Goal: Task Accomplishment & Management: Manage account settings

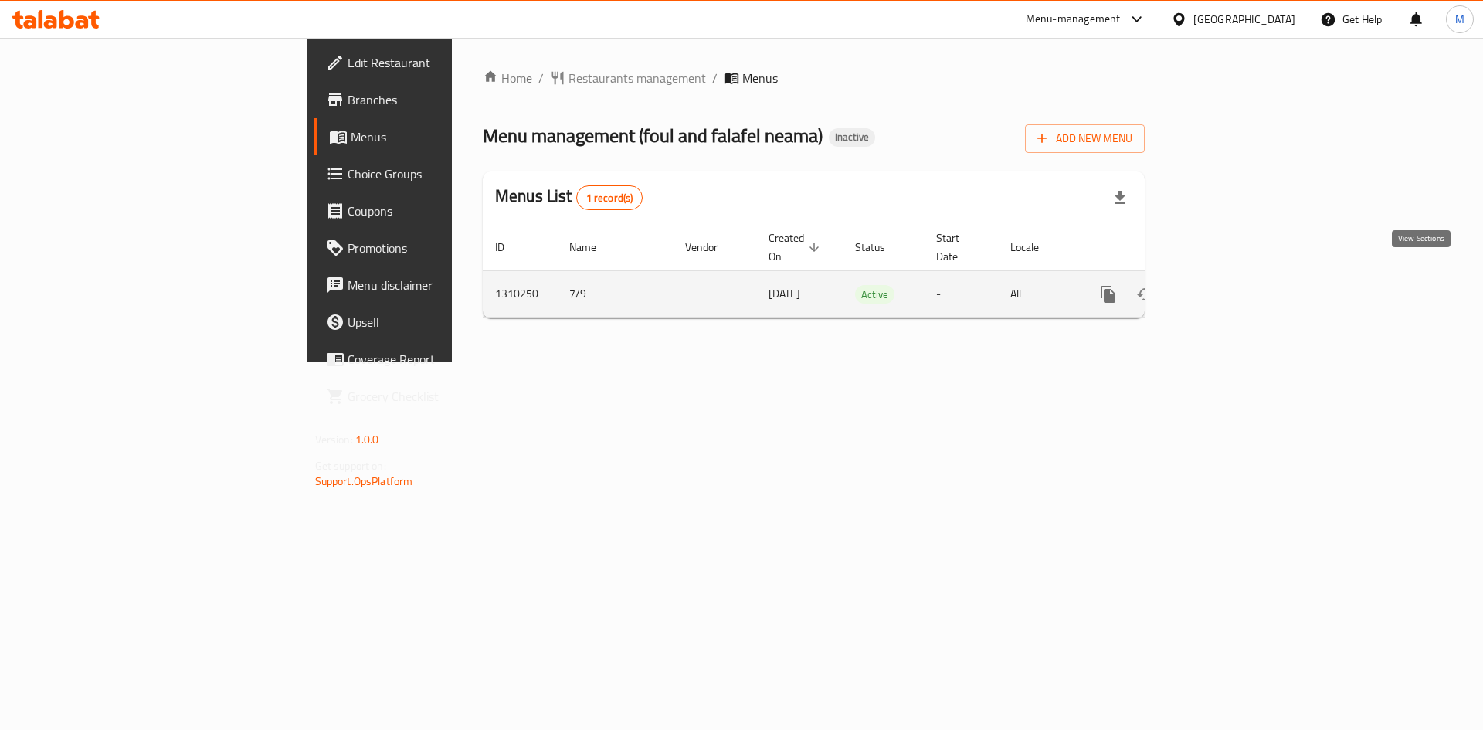
click at [1229, 285] on icon "enhanced table" at bounding box center [1219, 294] width 19 height 19
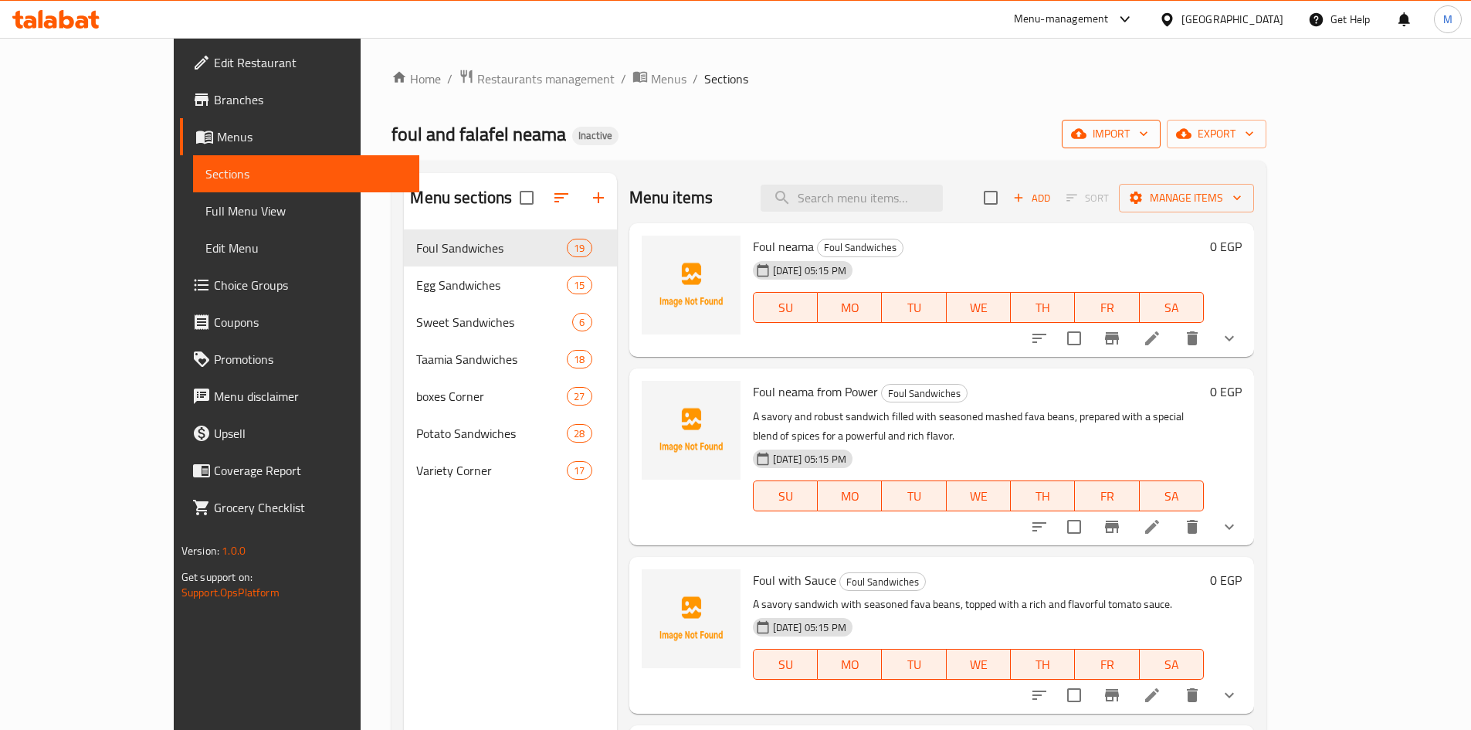
click at [1149, 134] on span "import" at bounding box center [1111, 133] width 74 height 19
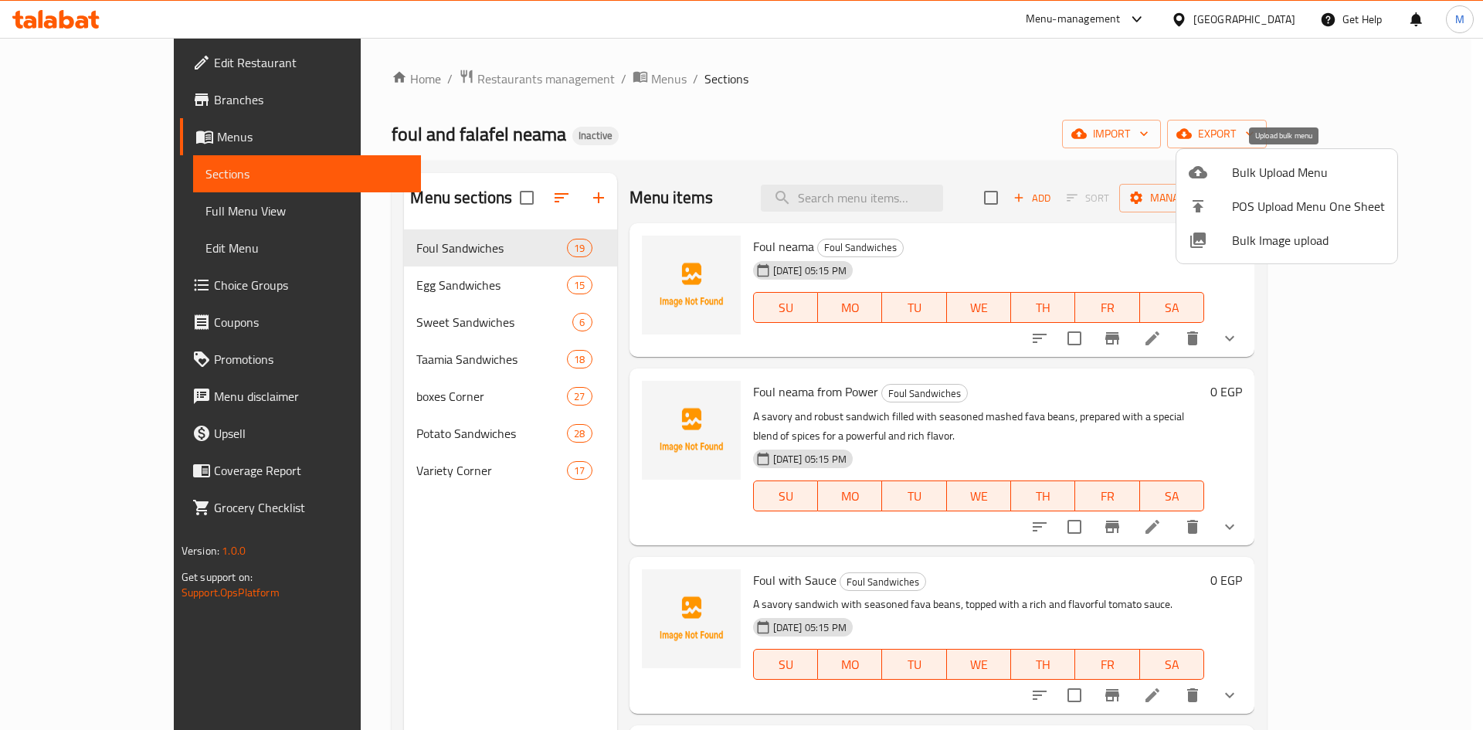
click at [1237, 178] on span "Bulk Upload Menu" at bounding box center [1308, 172] width 153 height 19
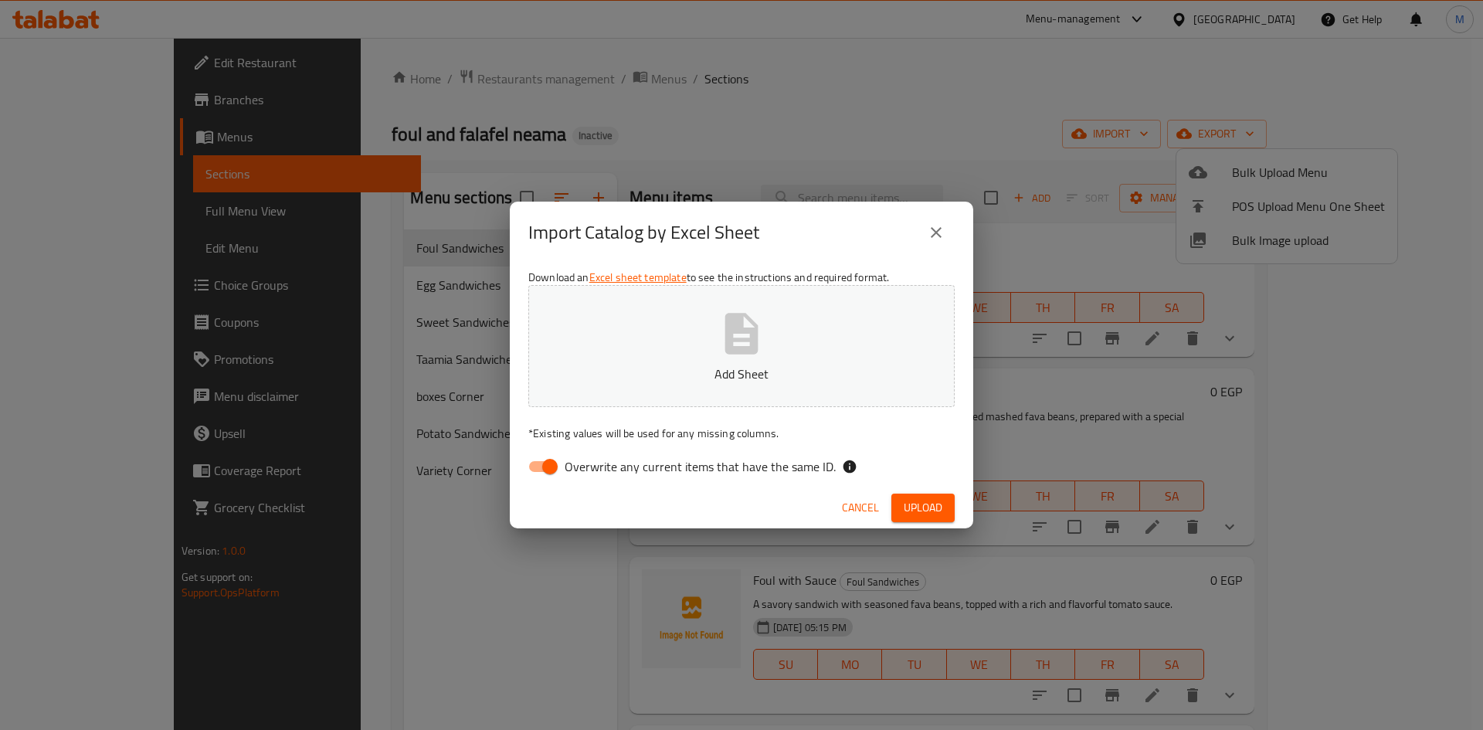
click at [758, 250] on div "Import Catalog by Excel Sheet" at bounding box center [741, 232] width 426 height 37
click at [798, 309] on button "Add Sheet" at bounding box center [741, 346] width 426 height 122
click at [705, 450] on div "Download an Excel sheet template to see the instructions and required format. U…" at bounding box center [741, 375] width 463 height 224
drag, startPoint x: 727, startPoint y: 460, endPoint x: 739, endPoint y: 467, distance: 14.2
click at [727, 462] on span "Overwrite any current items that have the same ID." at bounding box center [700, 466] width 271 height 19
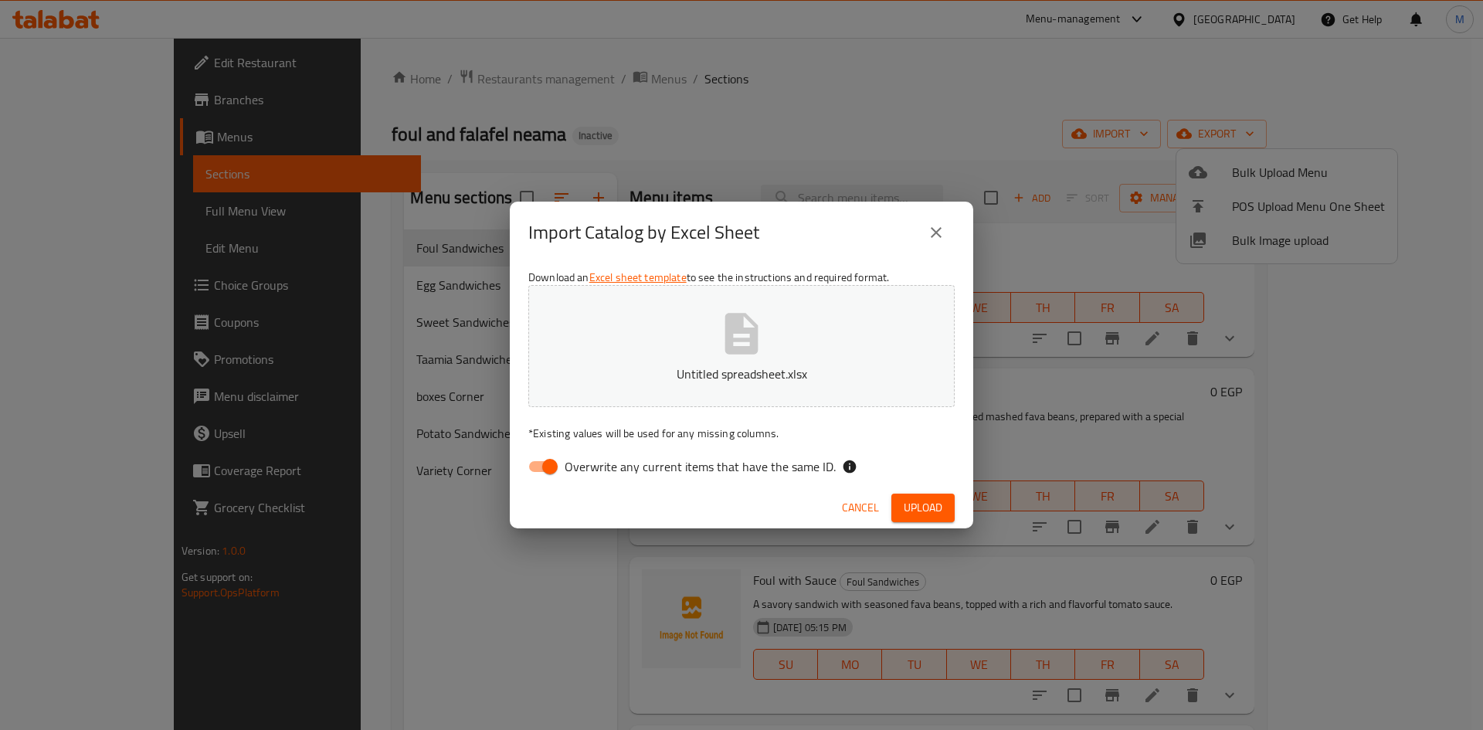
click at [594, 462] on input "Overwrite any current items that have the same ID." at bounding box center [550, 466] width 88 height 29
checkbox input "false"
click at [920, 511] on span "Upload" at bounding box center [923, 507] width 39 height 19
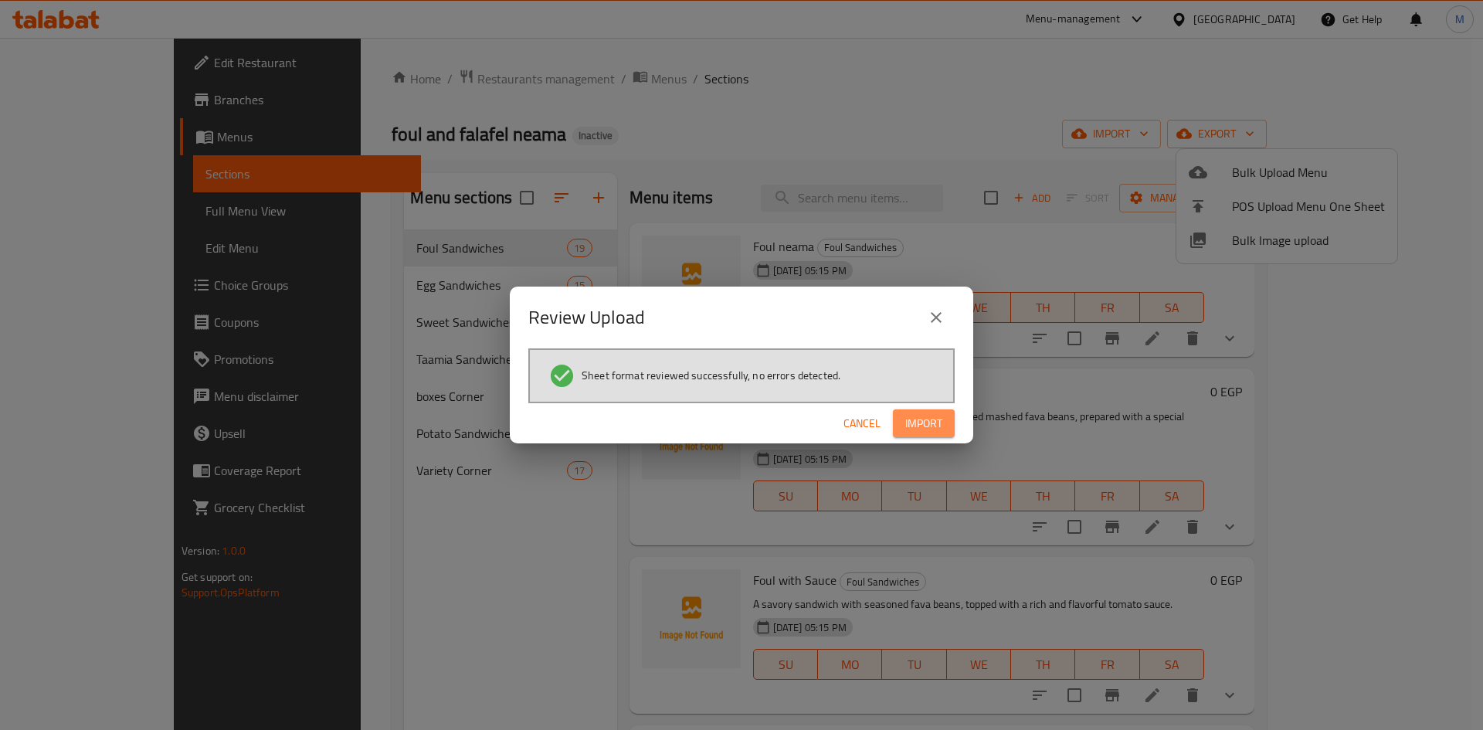
click at [937, 430] on span "Import" at bounding box center [923, 423] width 37 height 19
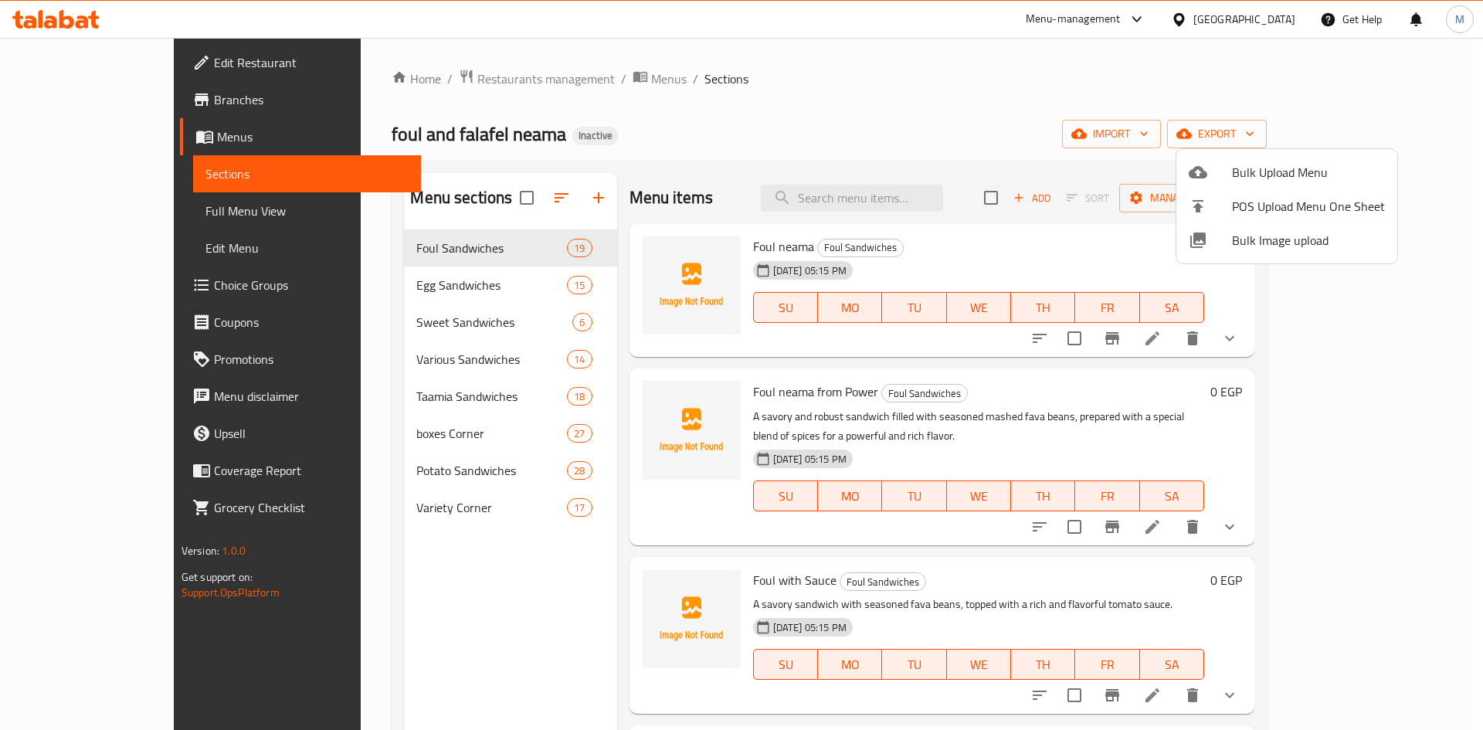
click at [758, 150] on div at bounding box center [741, 365] width 1483 height 730
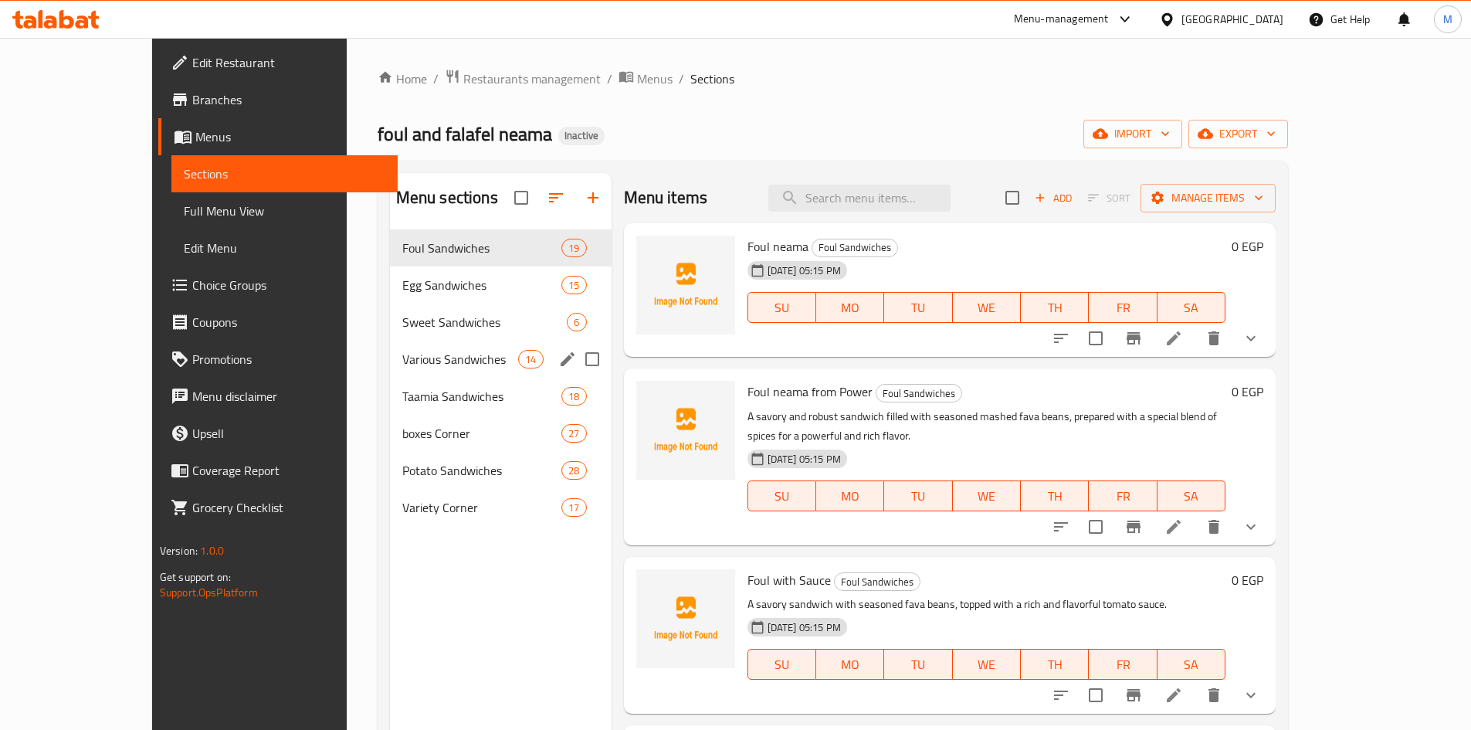
click at [390, 348] on div "Various Sandwiches 14" at bounding box center [501, 359] width 222 height 37
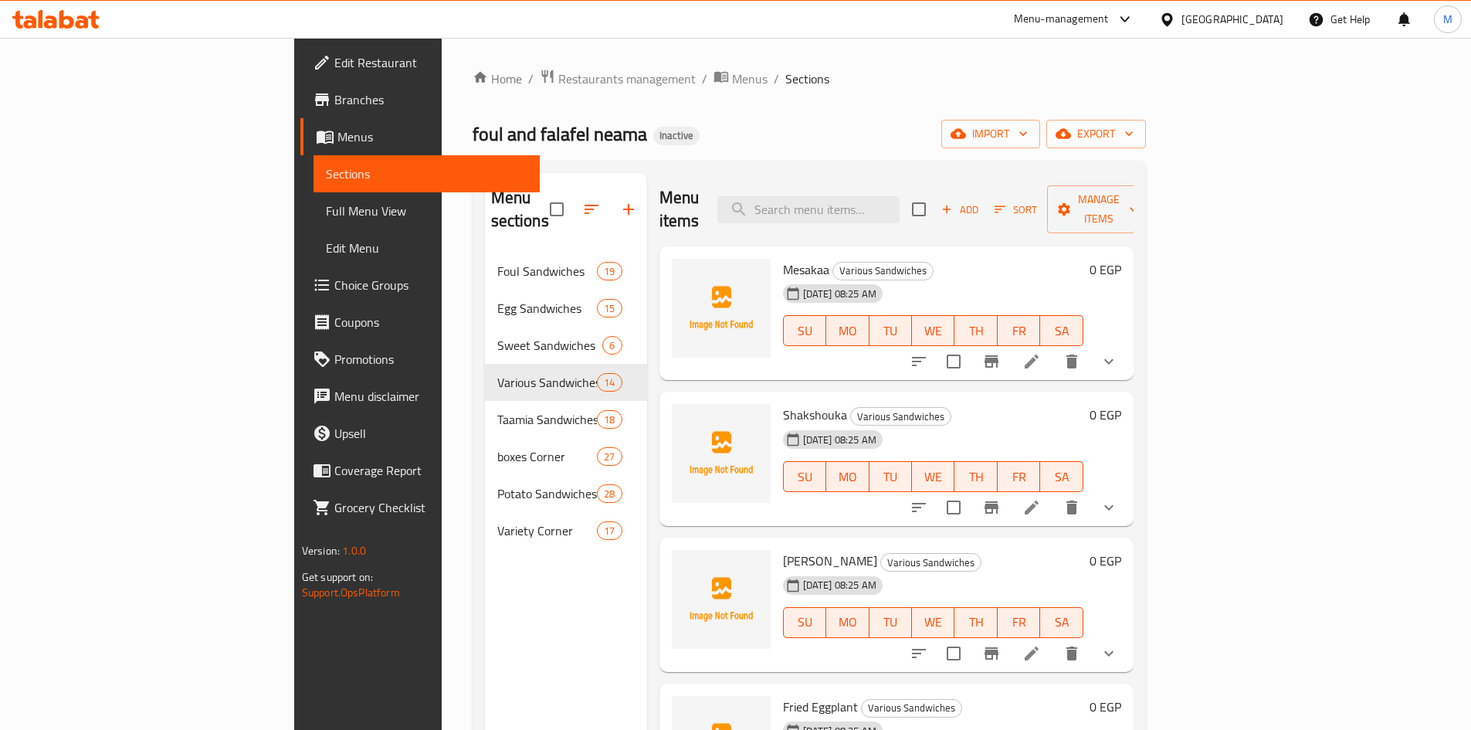
drag, startPoint x: 120, startPoint y: 210, endPoint x: 73, endPoint y: 208, distance: 47.2
click at [326, 210] on span "Full Menu View" at bounding box center [427, 211] width 202 height 19
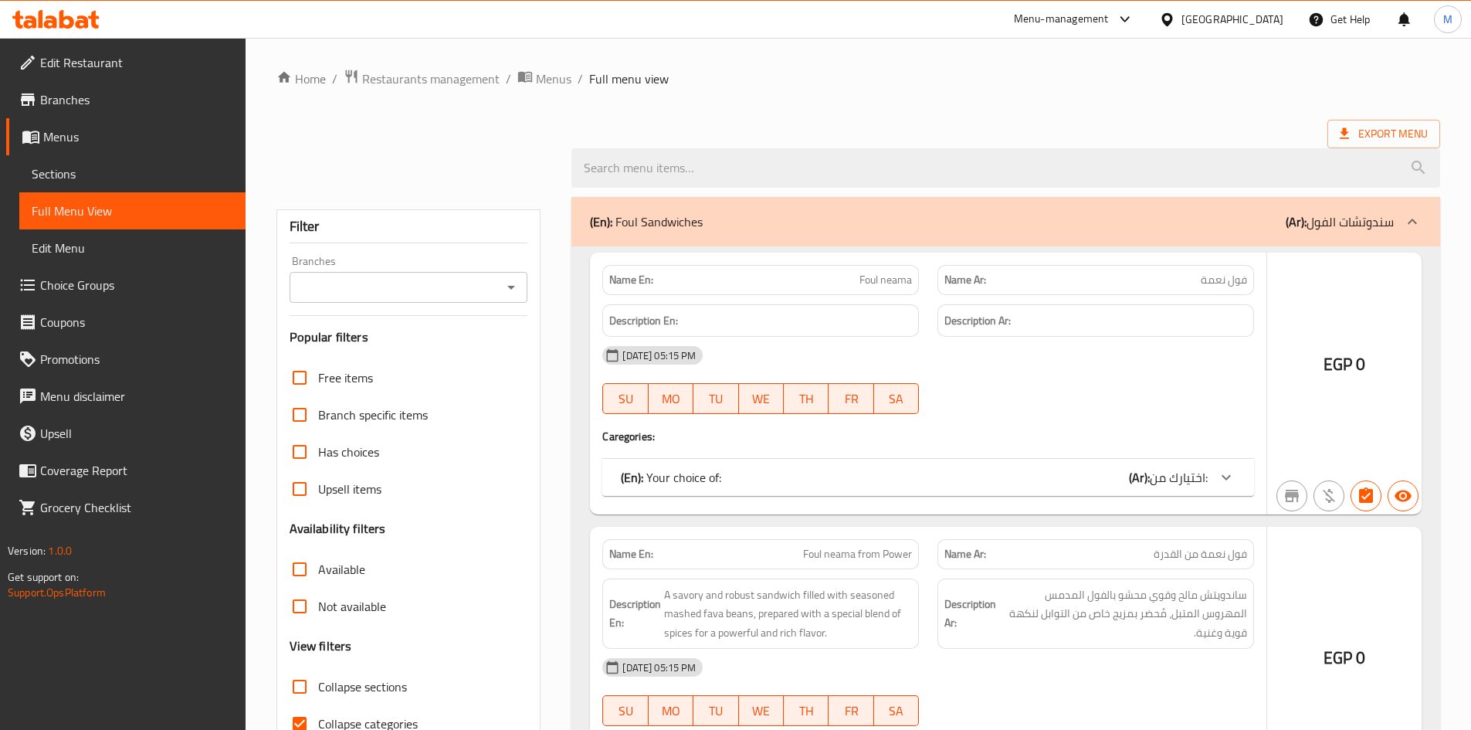
click at [89, 214] on span "Full Menu View" at bounding box center [133, 211] width 202 height 19
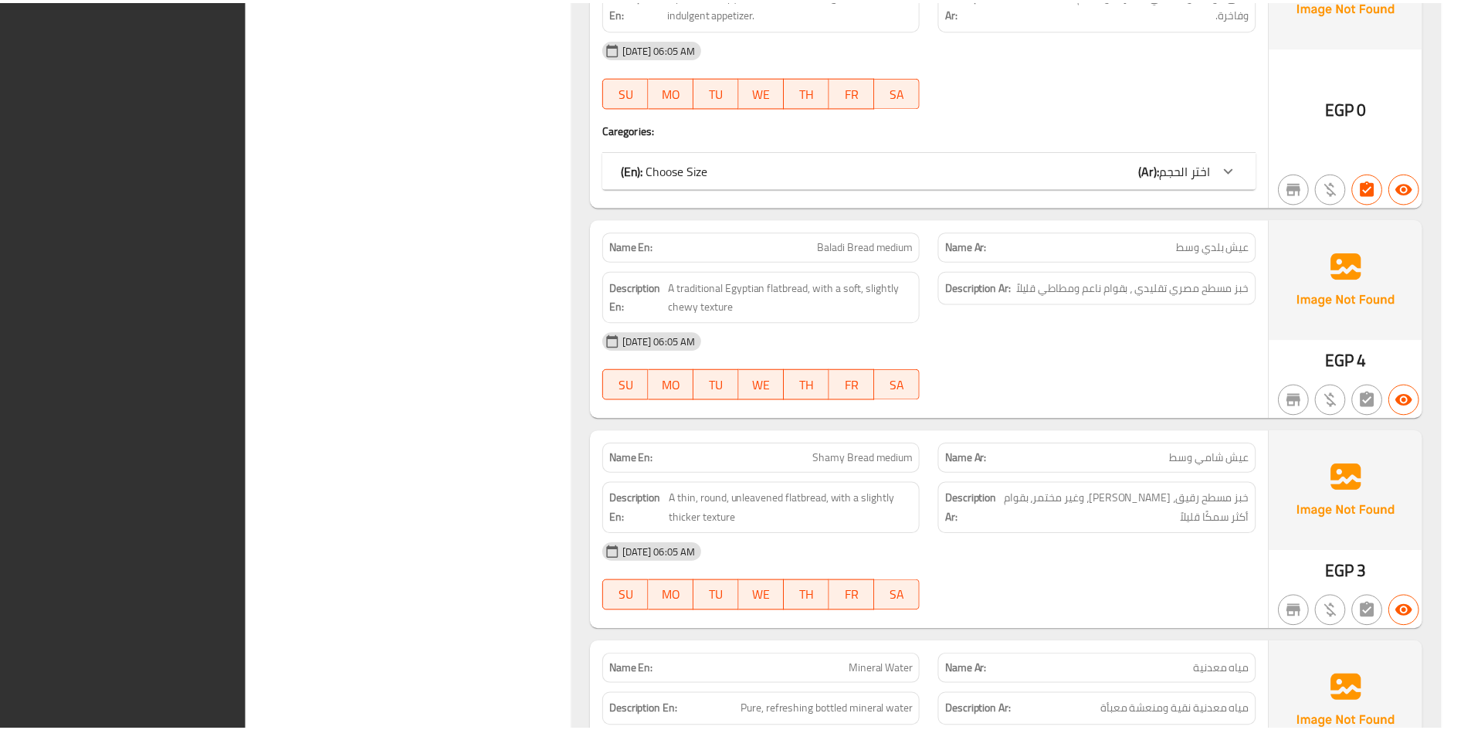
scroll to position [41711, 0]
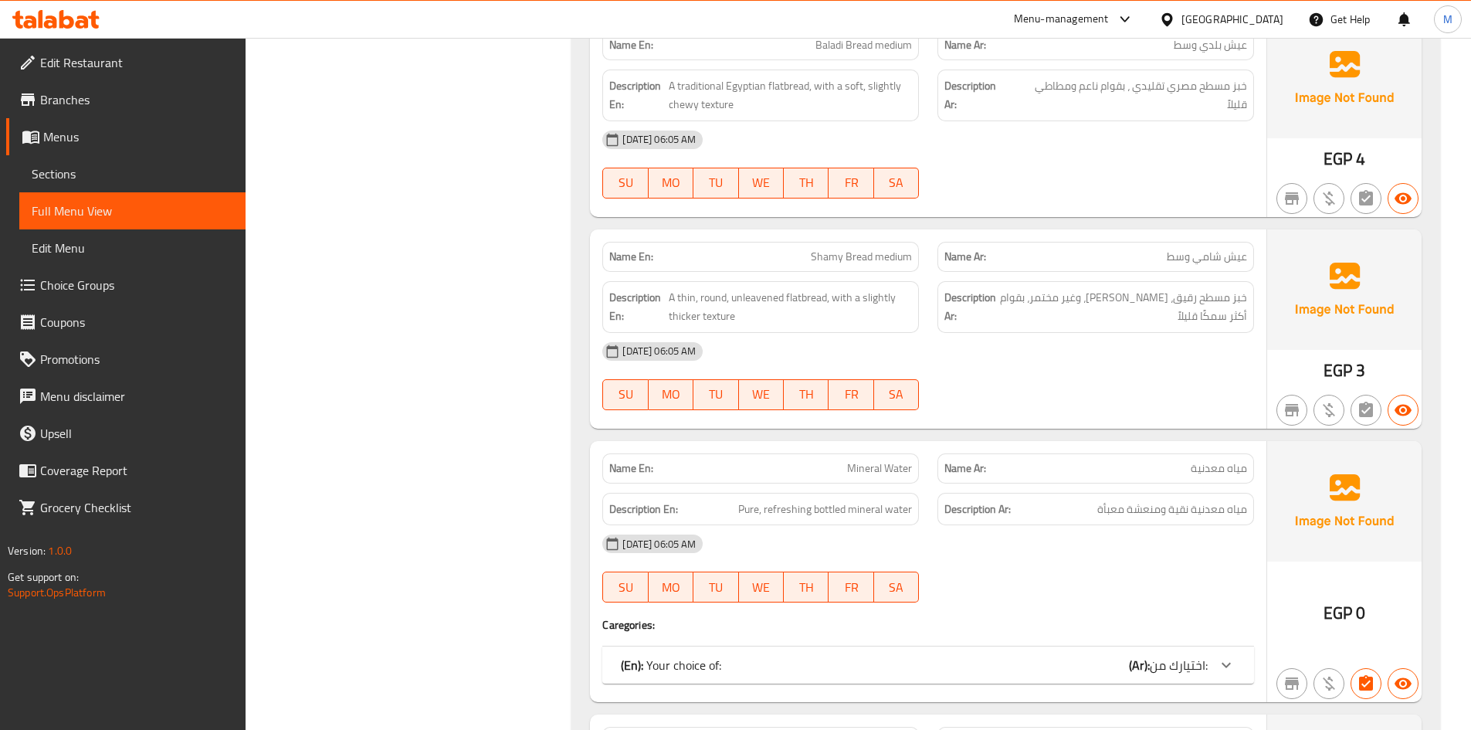
click at [75, 167] on span "Sections" at bounding box center [133, 174] width 202 height 19
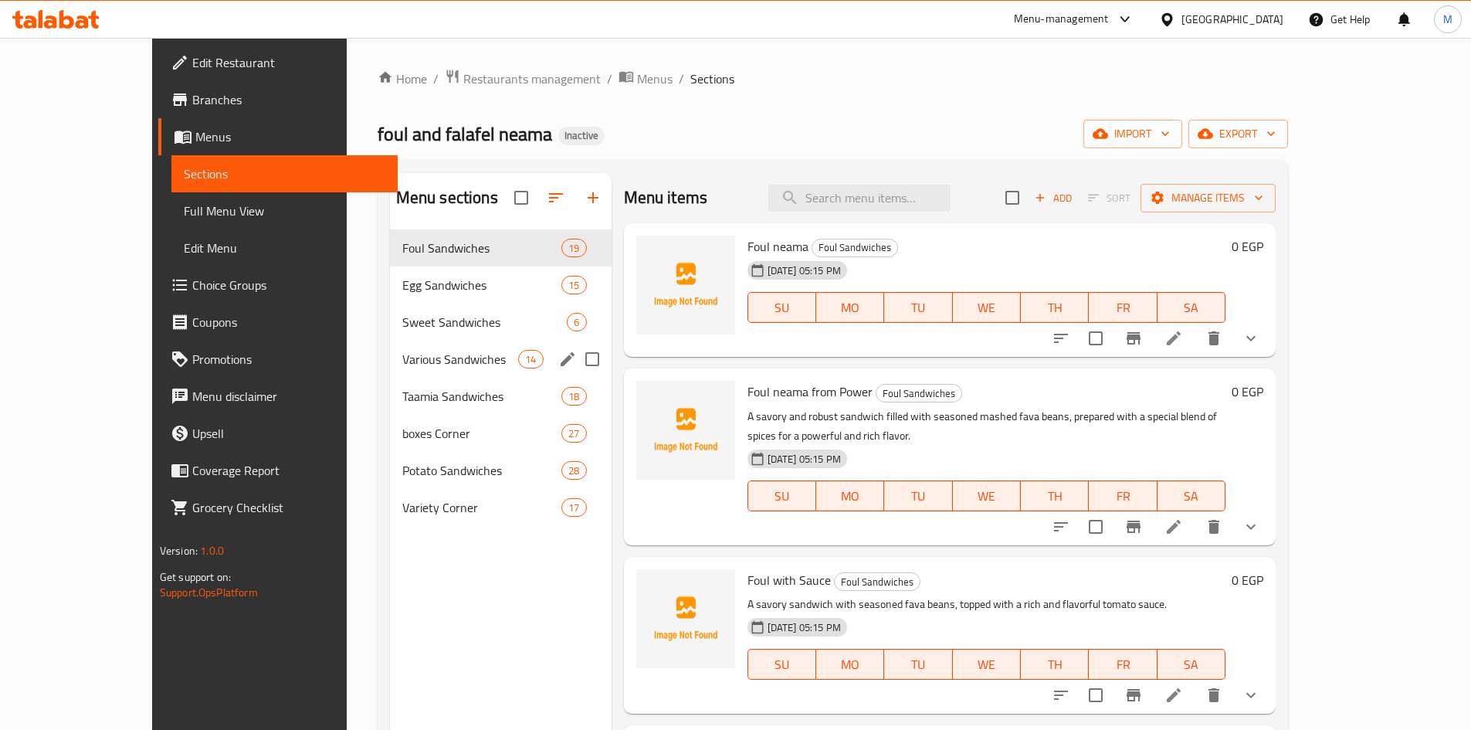
click at [576, 361] on input "Menu sections" at bounding box center [592, 359] width 32 height 32
checkbox input "true"
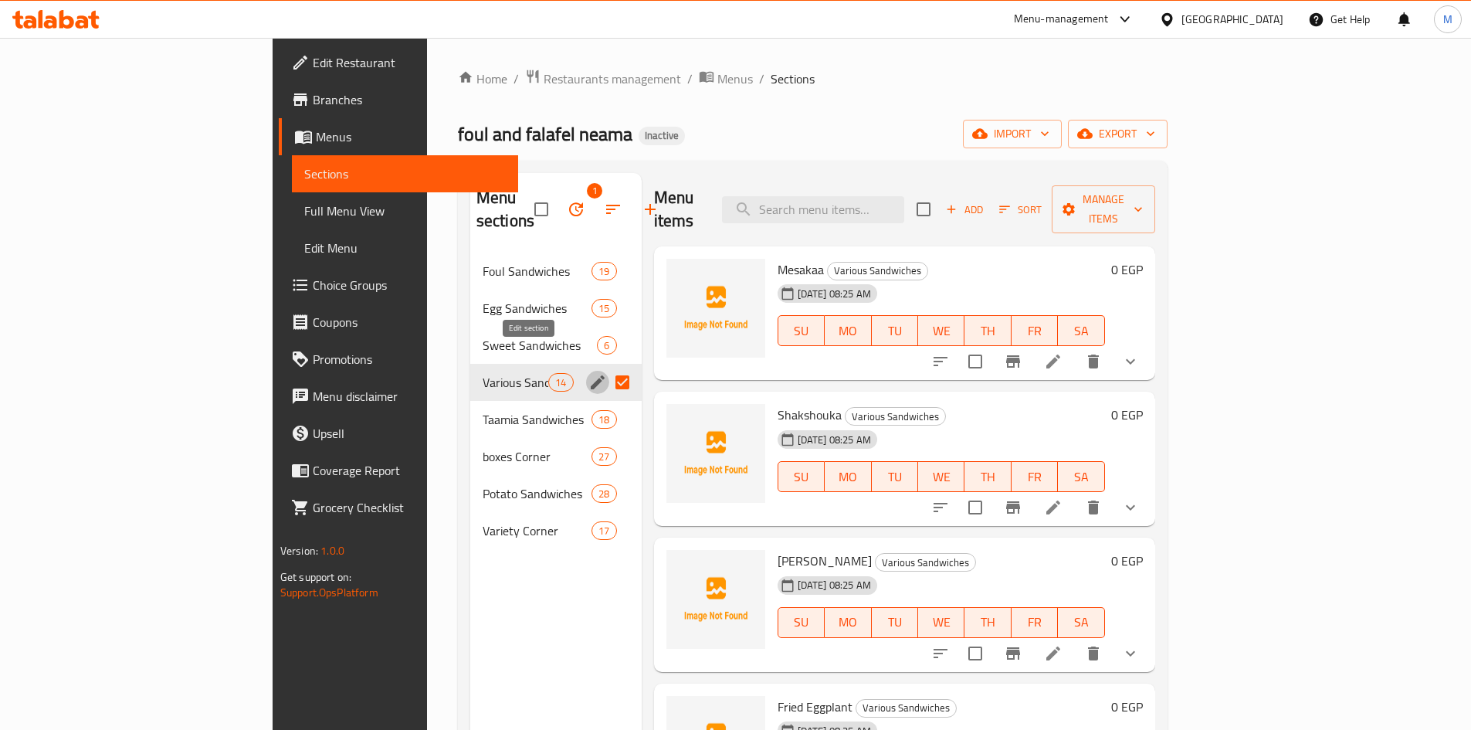
click at [591, 375] on icon "edit" at bounding box center [598, 382] width 14 height 14
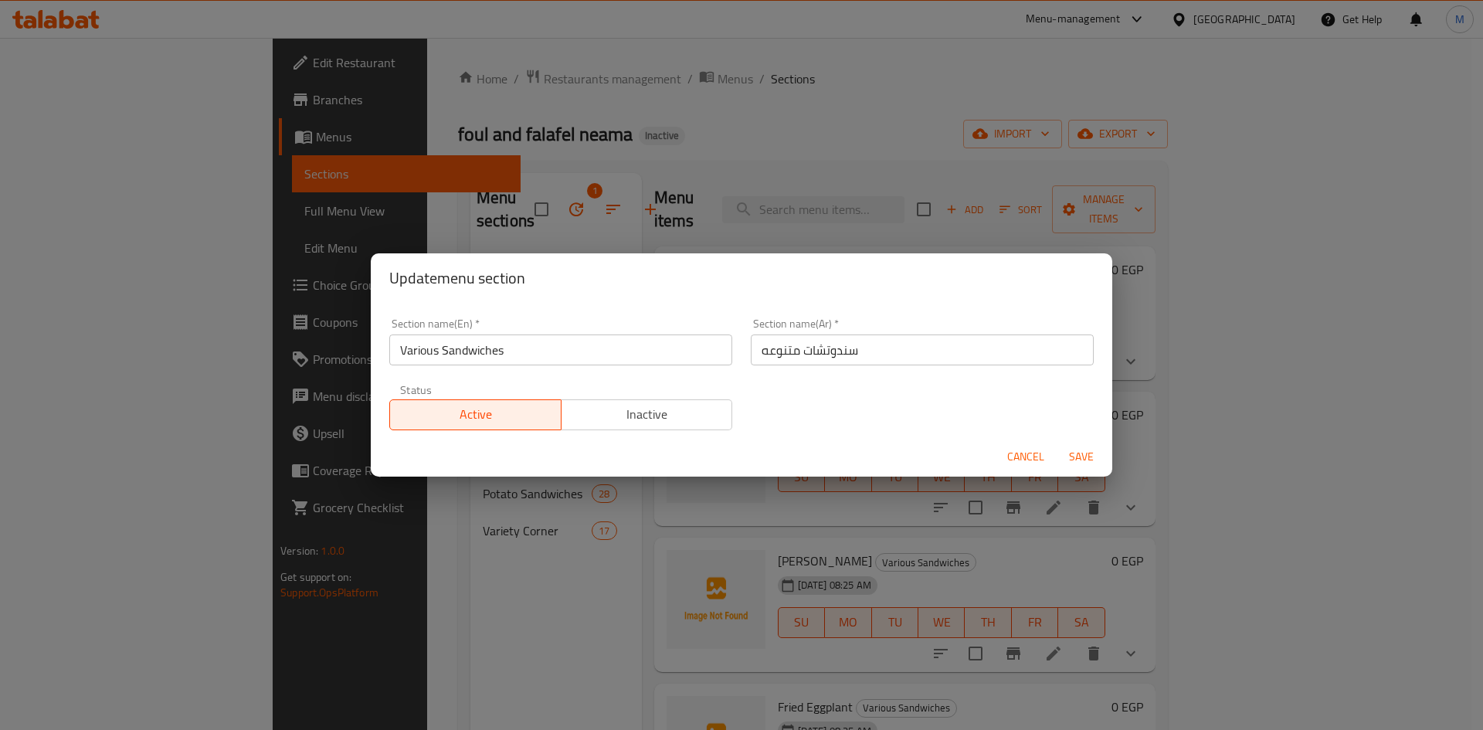
click at [1030, 459] on span "Cancel" at bounding box center [1025, 456] width 37 height 19
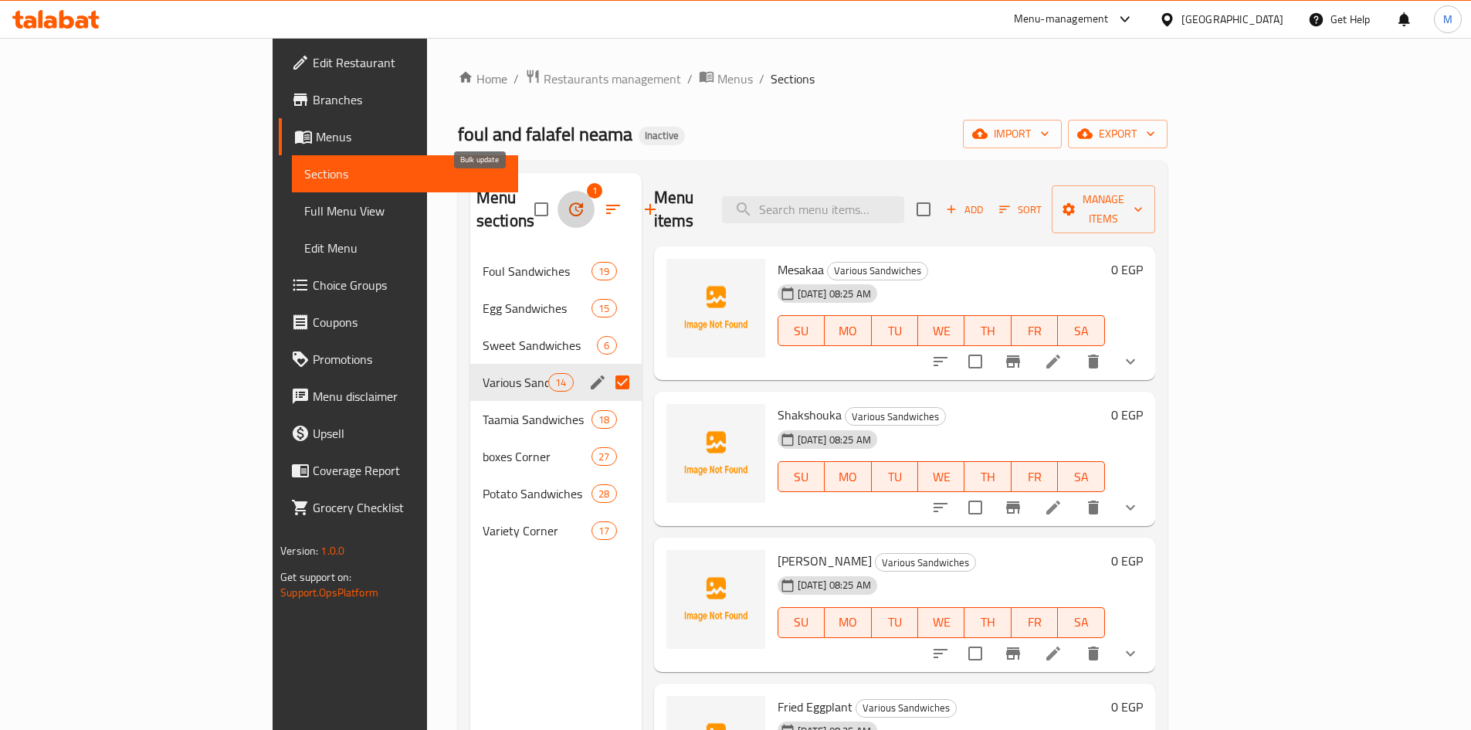
click at [567, 200] on icon "button" at bounding box center [576, 209] width 19 height 19
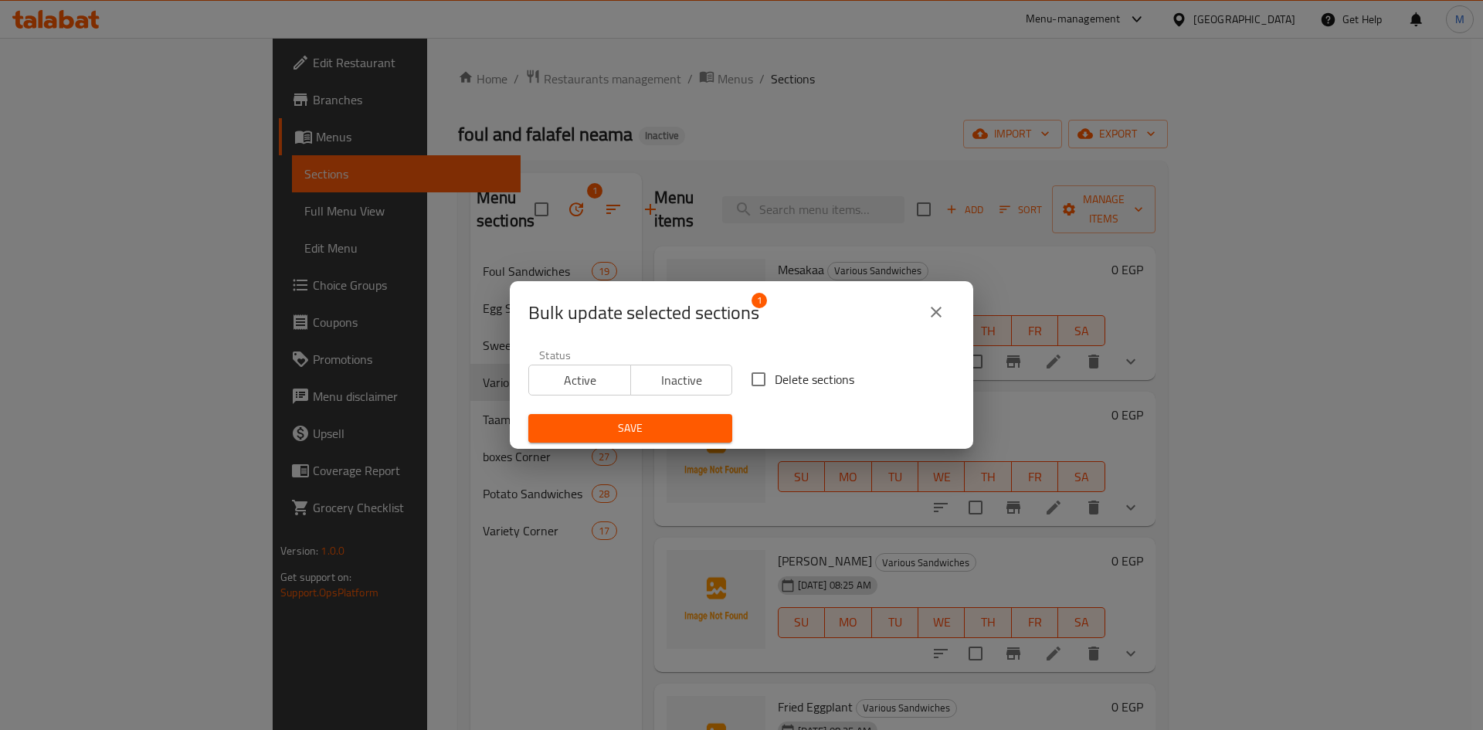
click at [775, 389] on span "Delete sections" at bounding box center [815, 379] width 80 height 19
click at [775, 390] on input "Delete sections" at bounding box center [758, 379] width 32 height 32
checkbox input "true"
click at [680, 420] on span "Save" at bounding box center [630, 428] width 179 height 19
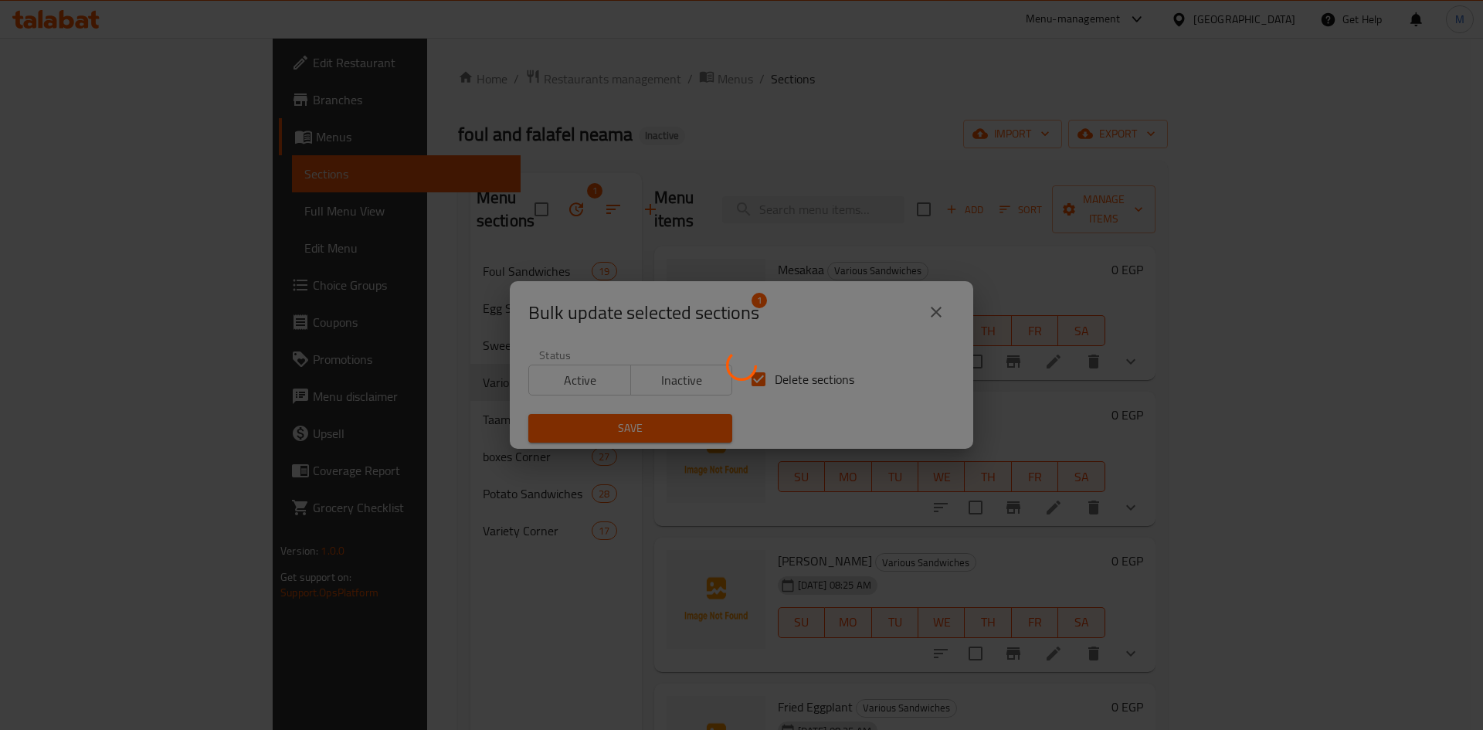
checkbox input "false"
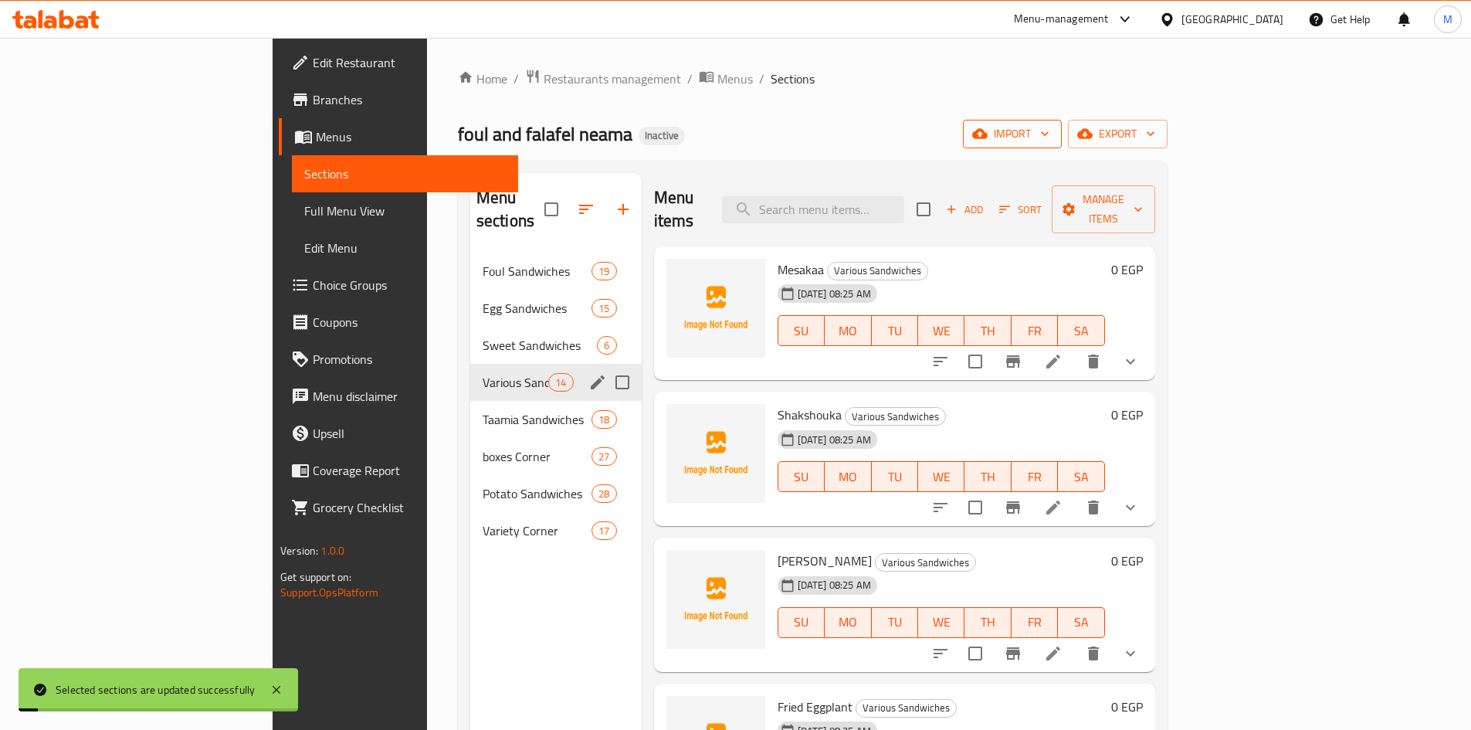
click at [988, 130] on icon "button" at bounding box center [979, 134] width 15 height 10
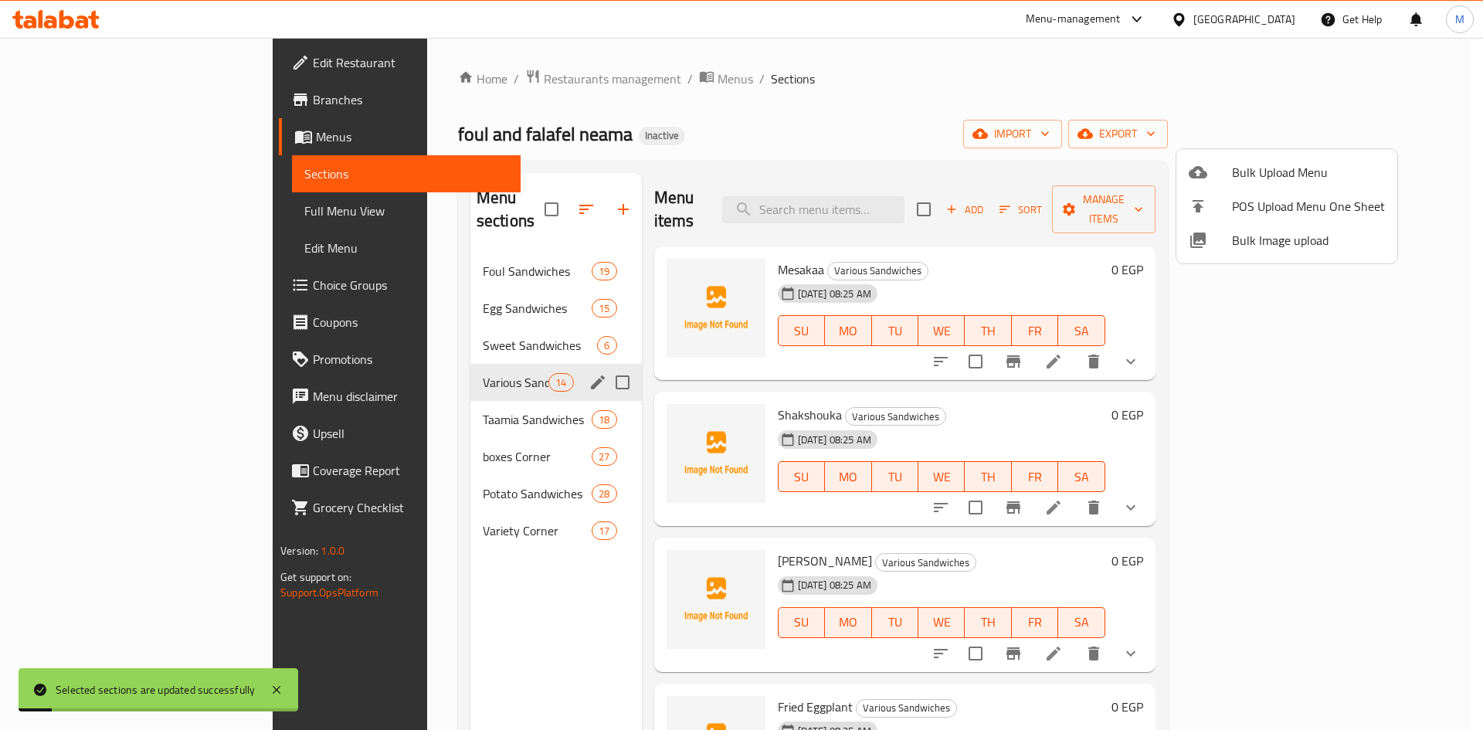
click at [1200, 165] on icon at bounding box center [1198, 172] width 19 height 19
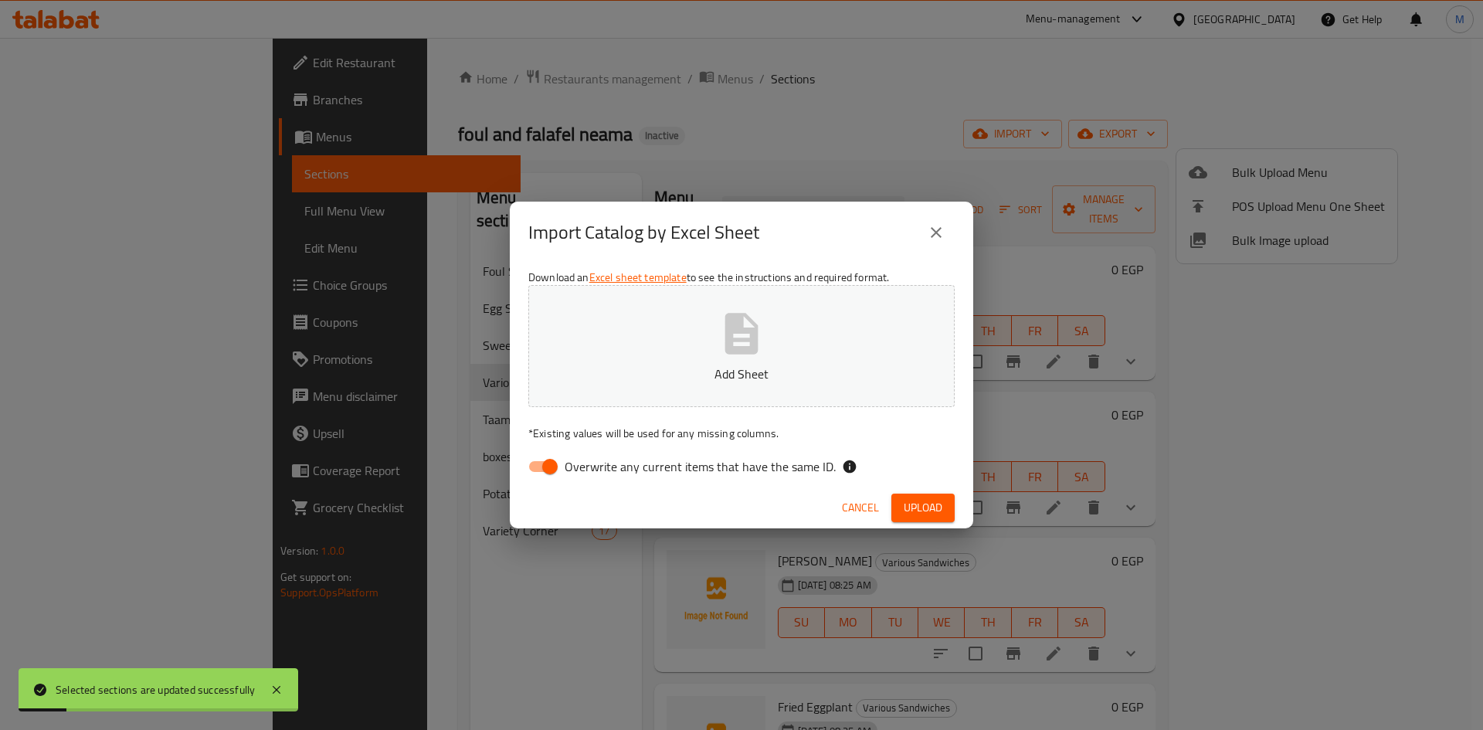
click at [778, 257] on div "Import Catalog by Excel Sheet" at bounding box center [741, 233] width 463 height 62
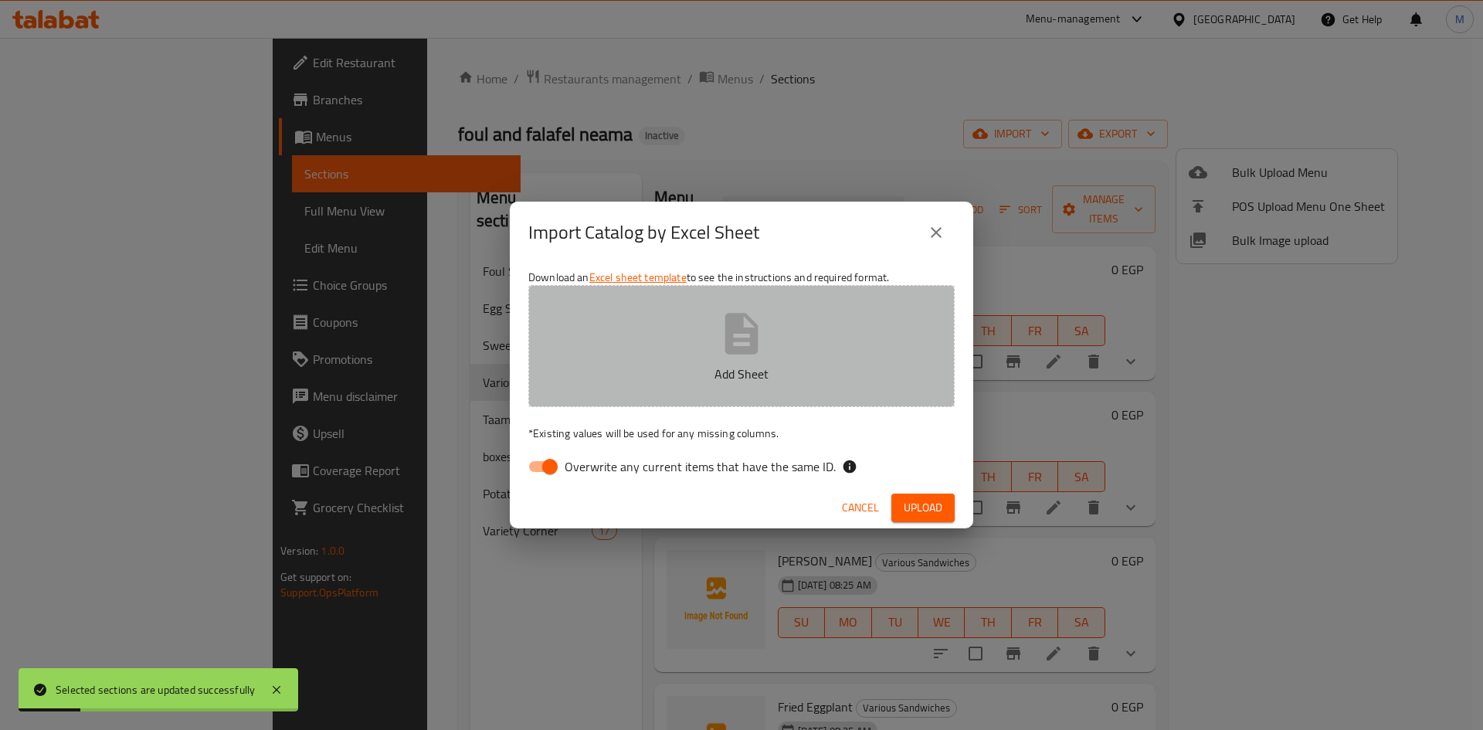
click at [783, 345] on button "Add Sheet" at bounding box center [741, 346] width 426 height 122
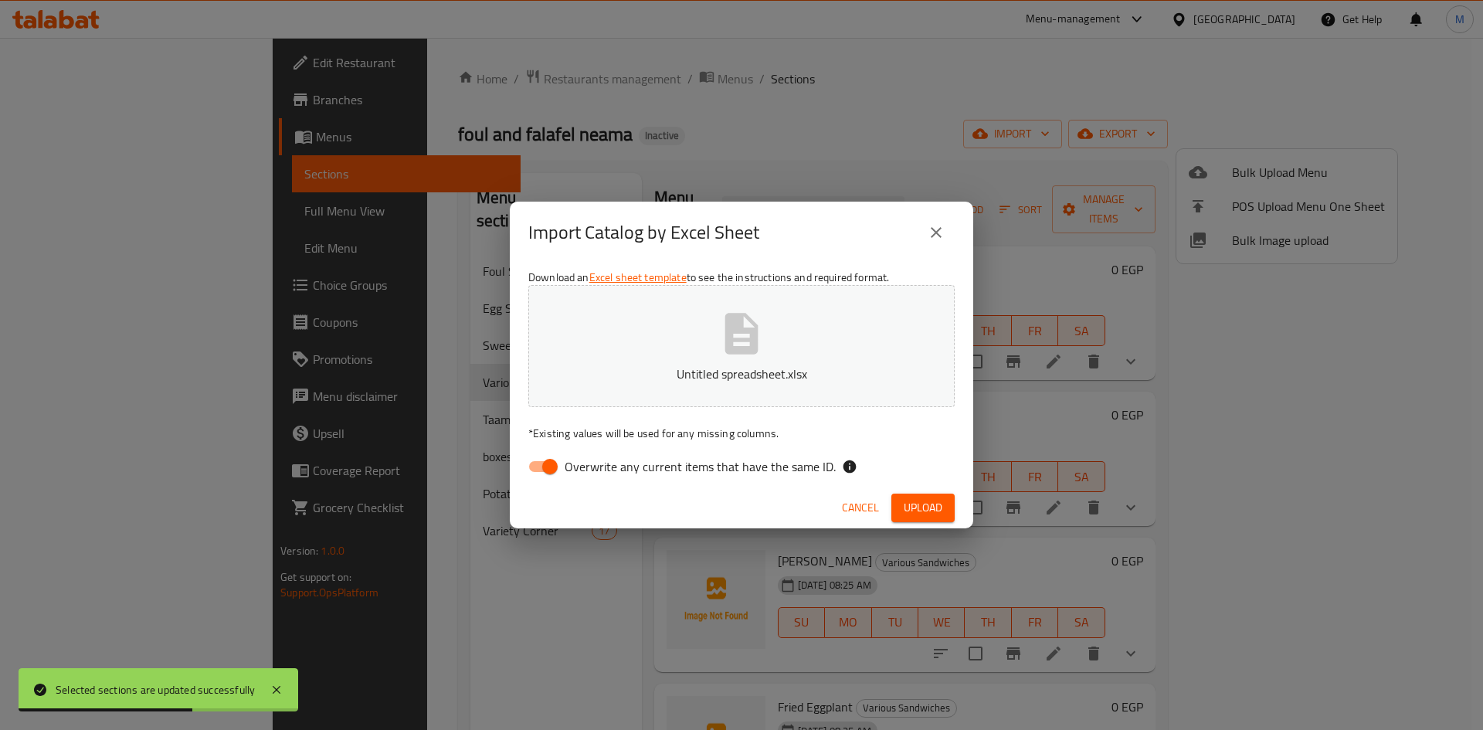
click at [666, 476] on span "Overwrite any current items that have the same ID." at bounding box center [700, 466] width 271 height 19
click at [594, 477] on input "Overwrite any current items that have the same ID." at bounding box center [550, 466] width 88 height 29
checkbox input "false"
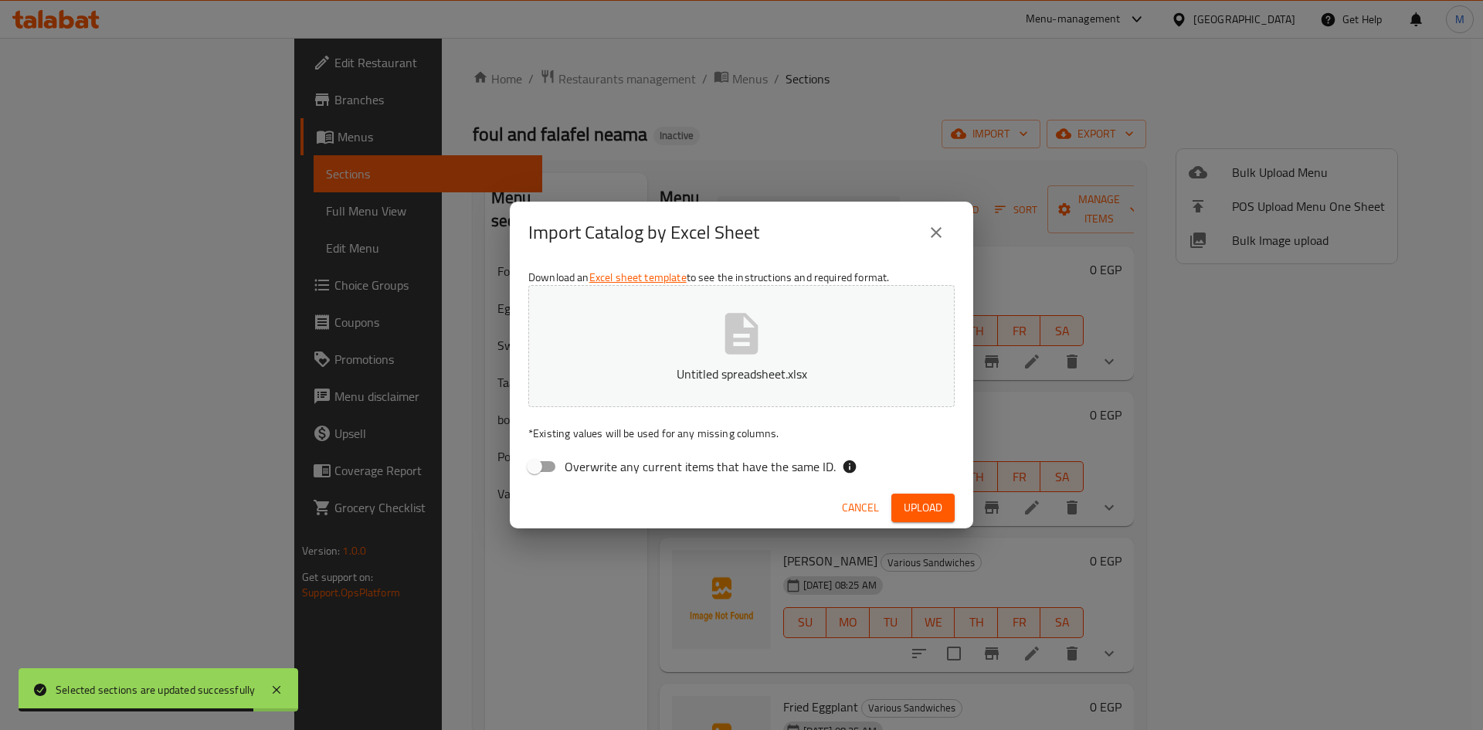
click at [918, 519] on button "Upload" at bounding box center [922, 508] width 63 height 29
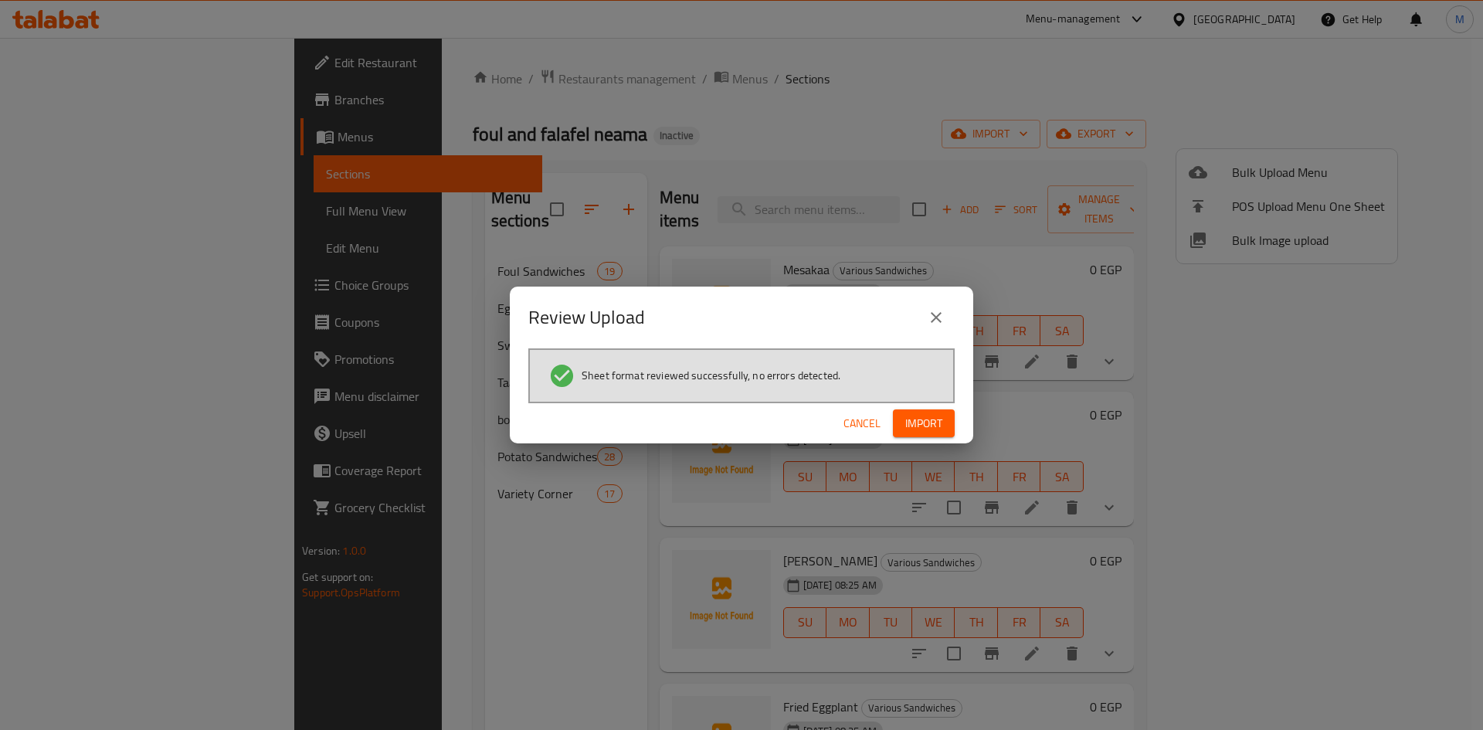
click at [920, 428] on span "Import" at bounding box center [923, 423] width 37 height 19
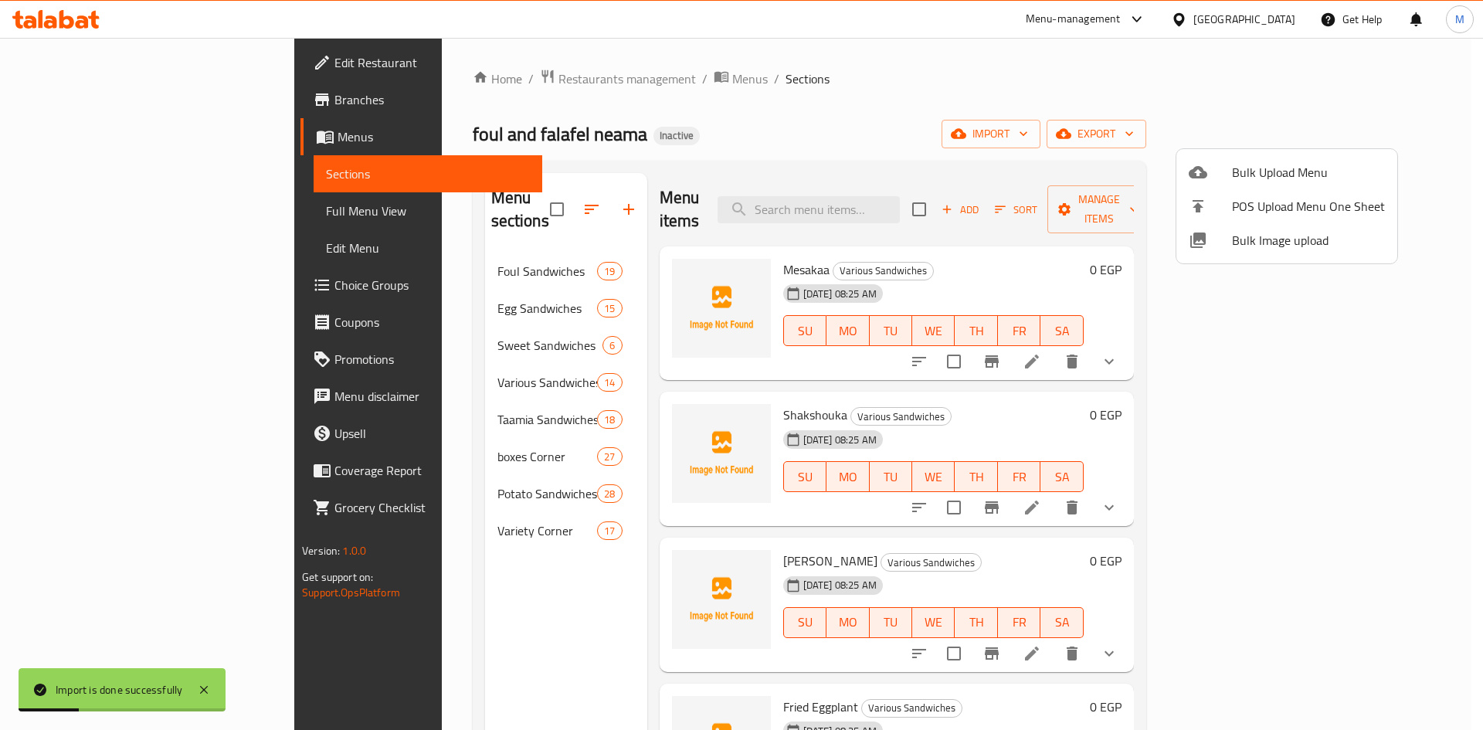
click at [158, 219] on div at bounding box center [741, 365] width 1483 height 730
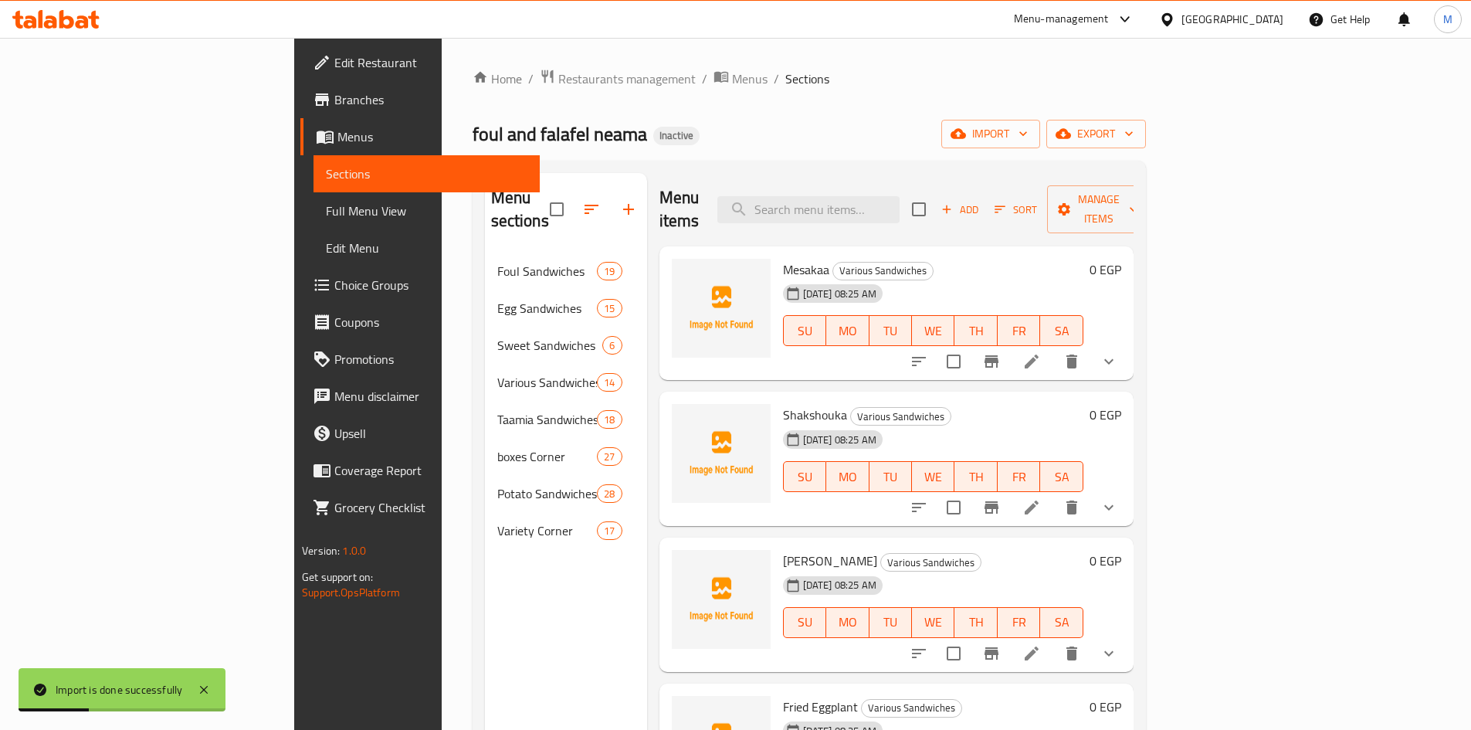
click at [326, 219] on span "Full Menu View" at bounding box center [427, 211] width 202 height 19
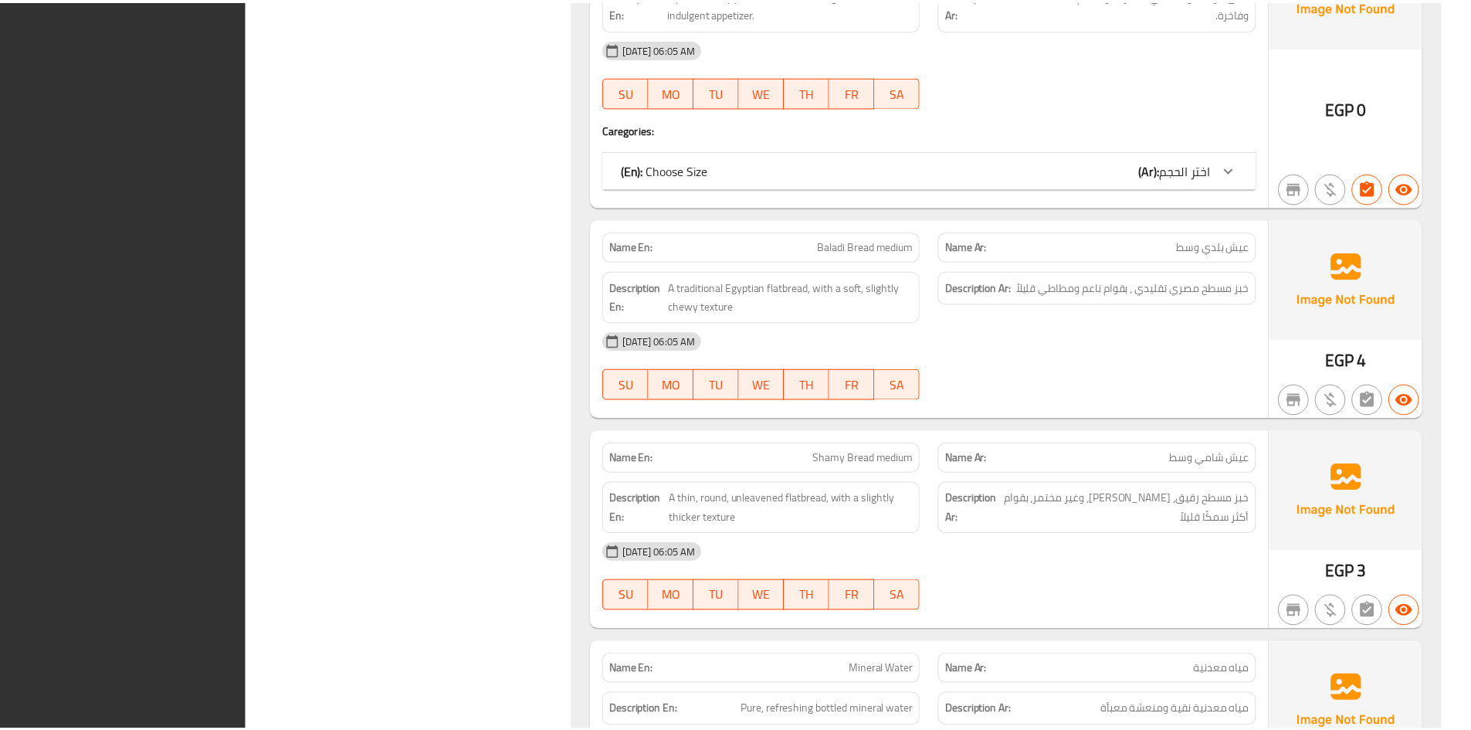
scroll to position [41711, 0]
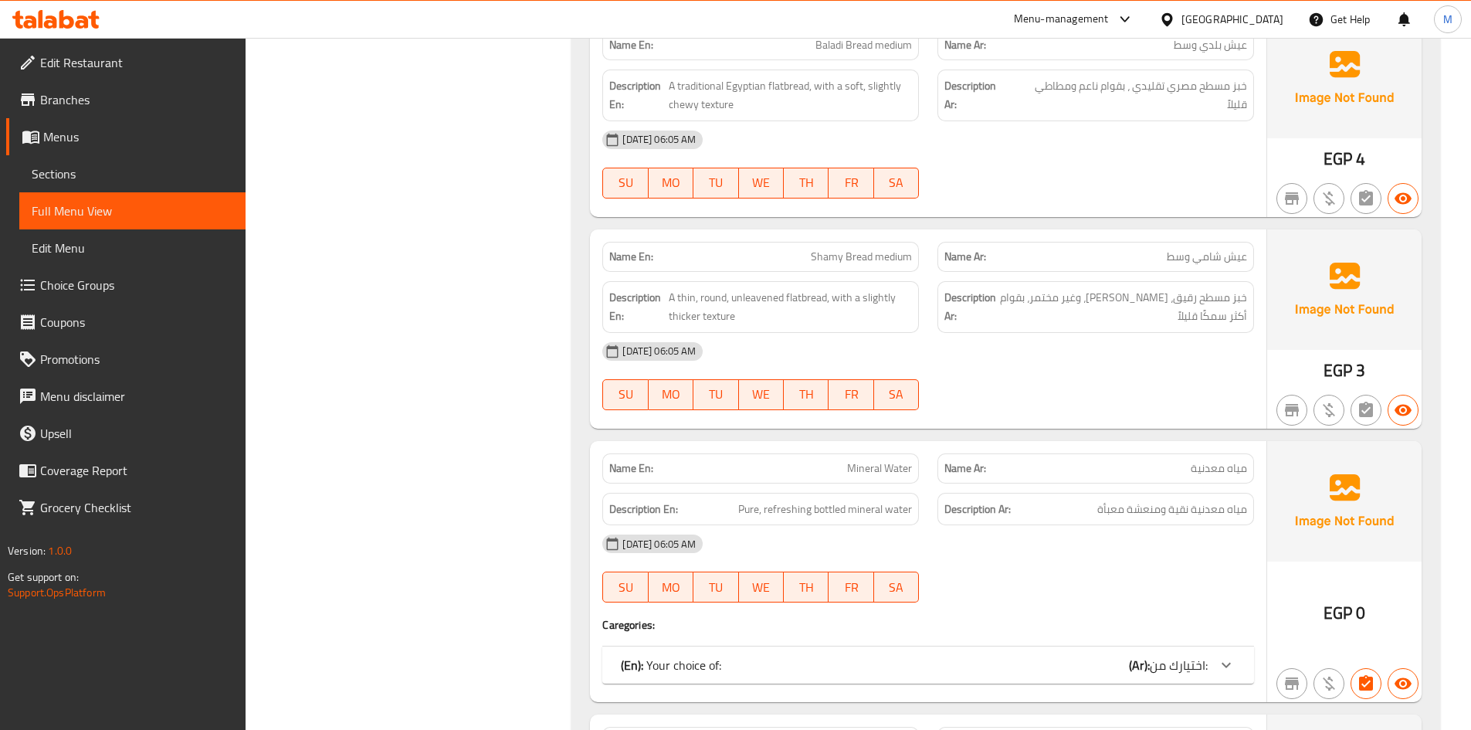
click at [1135, 26] on icon at bounding box center [1125, 19] width 19 height 19
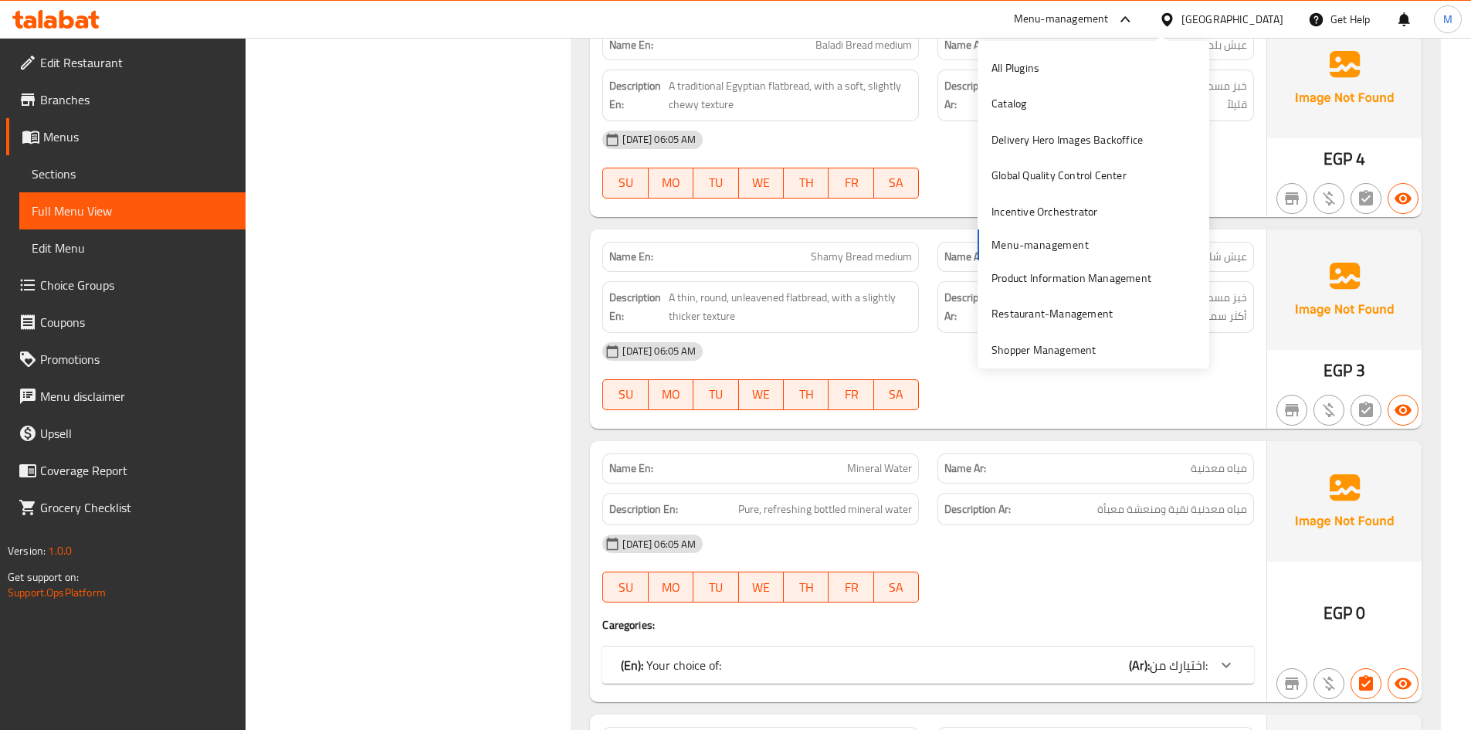
click at [1268, 28] on div "[GEOGRAPHIC_DATA]" at bounding box center [1233, 19] width 102 height 17
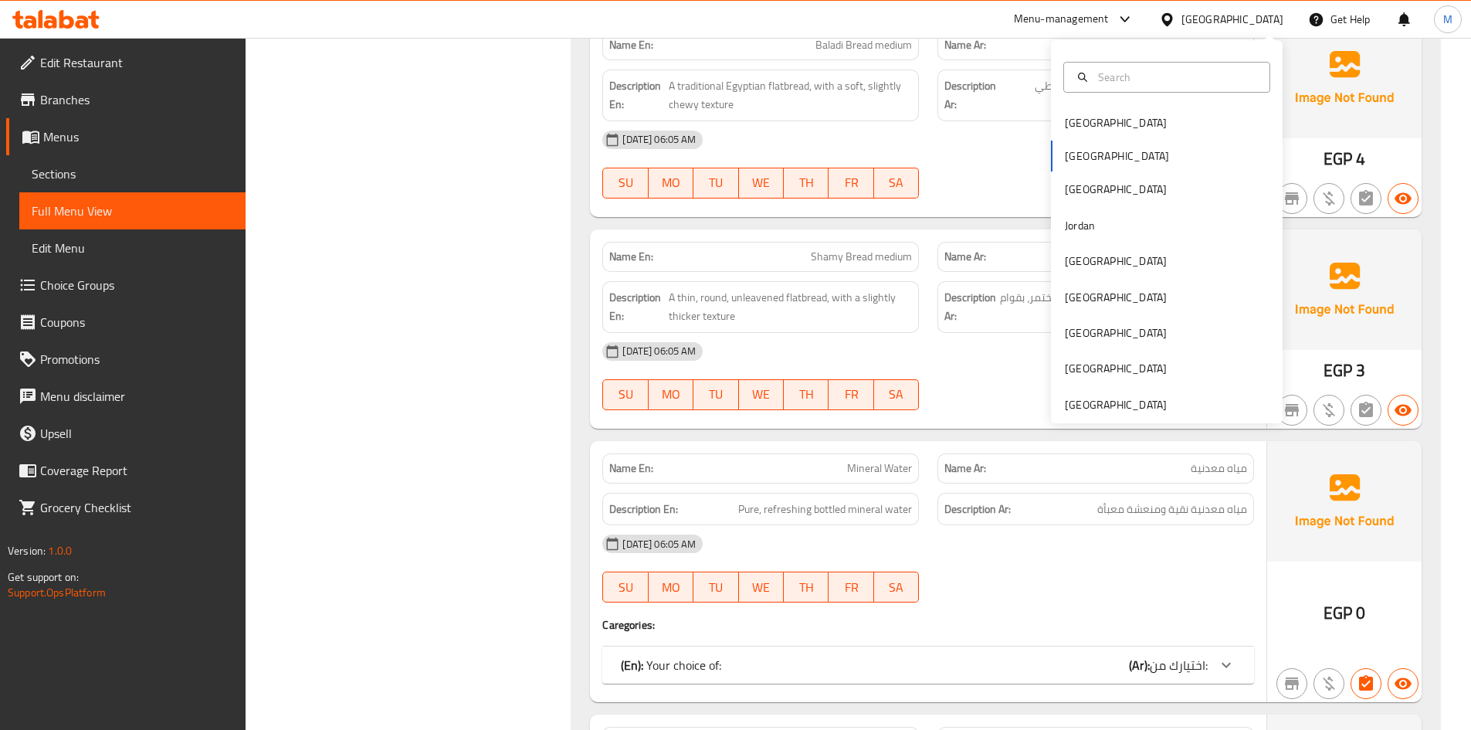
click at [1169, 418] on div "[GEOGRAPHIC_DATA] [GEOGRAPHIC_DATA] [GEOGRAPHIC_DATA] [GEOGRAPHIC_DATA] [GEOGRA…" at bounding box center [1167, 231] width 232 height 383
click at [1167, 410] on div "[GEOGRAPHIC_DATA]" at bounding box center [1167, 405] width 232 height 36
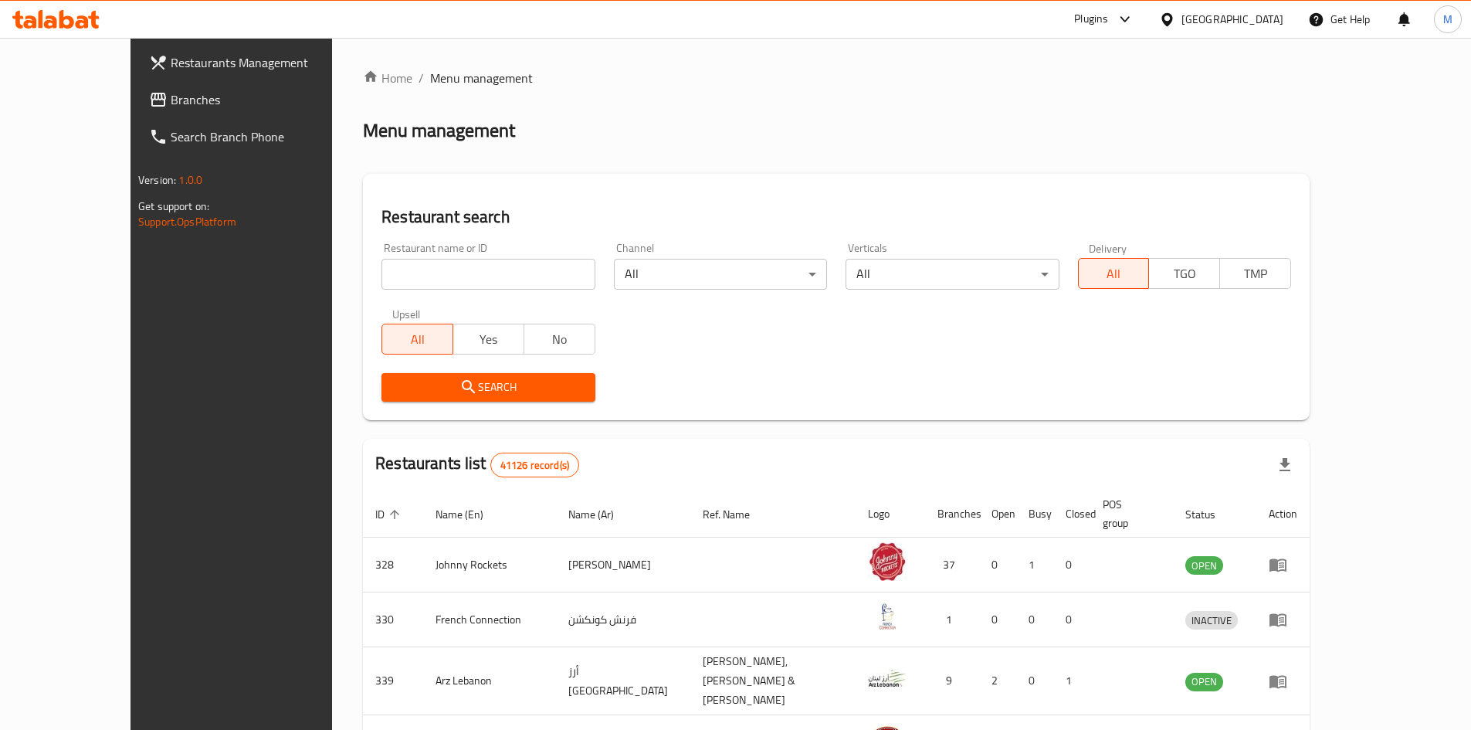
click at [1117, 23] on icon at bounding box center [1125, 19] width 19 height 19
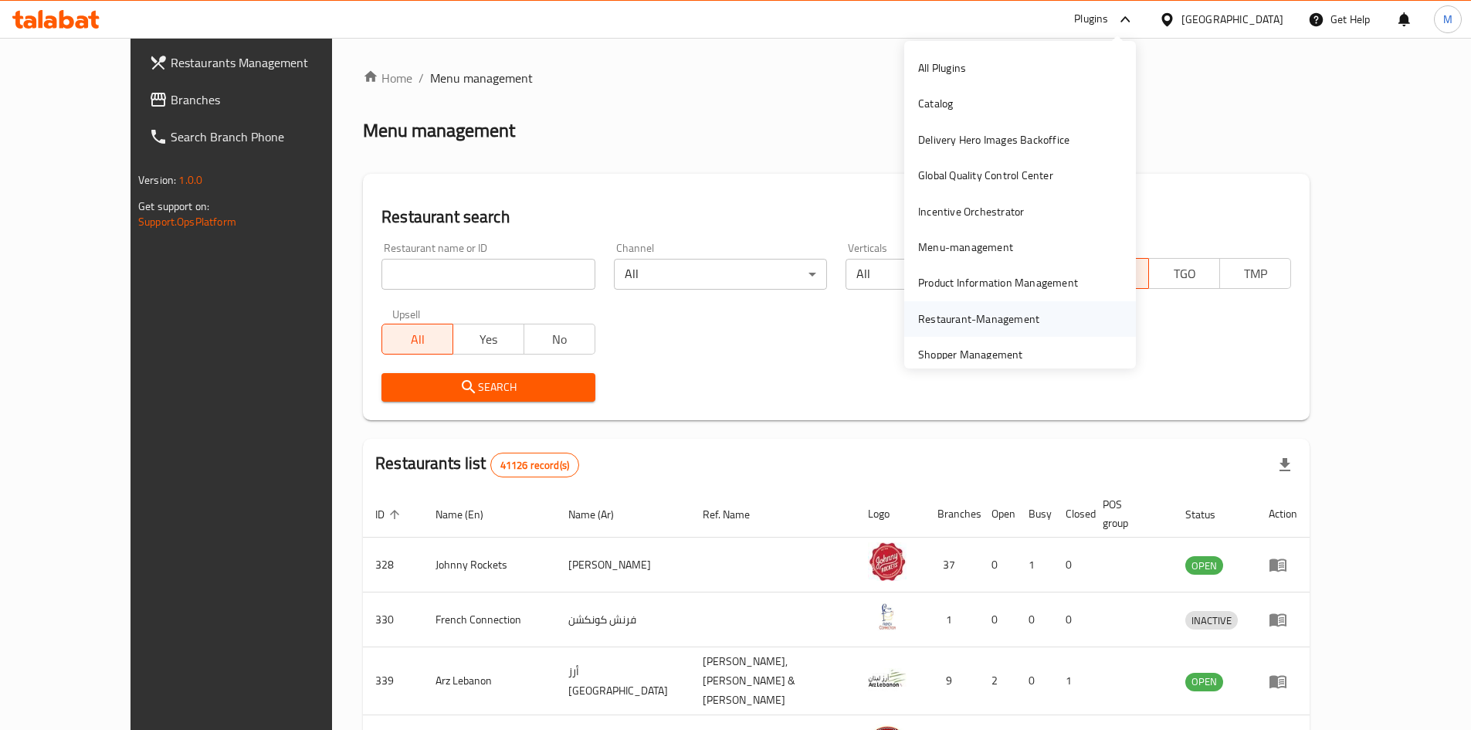
click at [993, 306] on div "Restaurant-Management" at bounding box center [979, 319] width 146 height 36
